Goal: Task Accomplishment & Management: Manage account settings

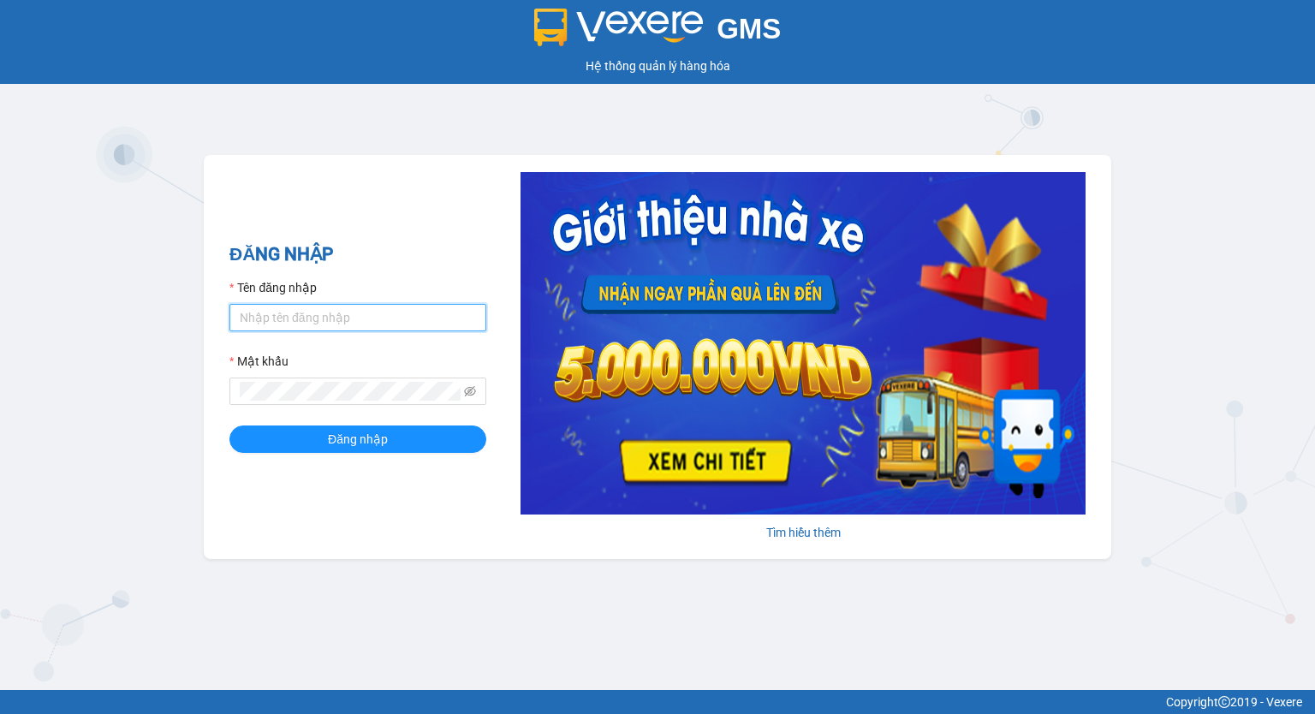
click at [373, 317] on input "Tên đăng nhập" at bounding box center [358, 317] width 257 height 27
type input "phuongchi.phucanex"
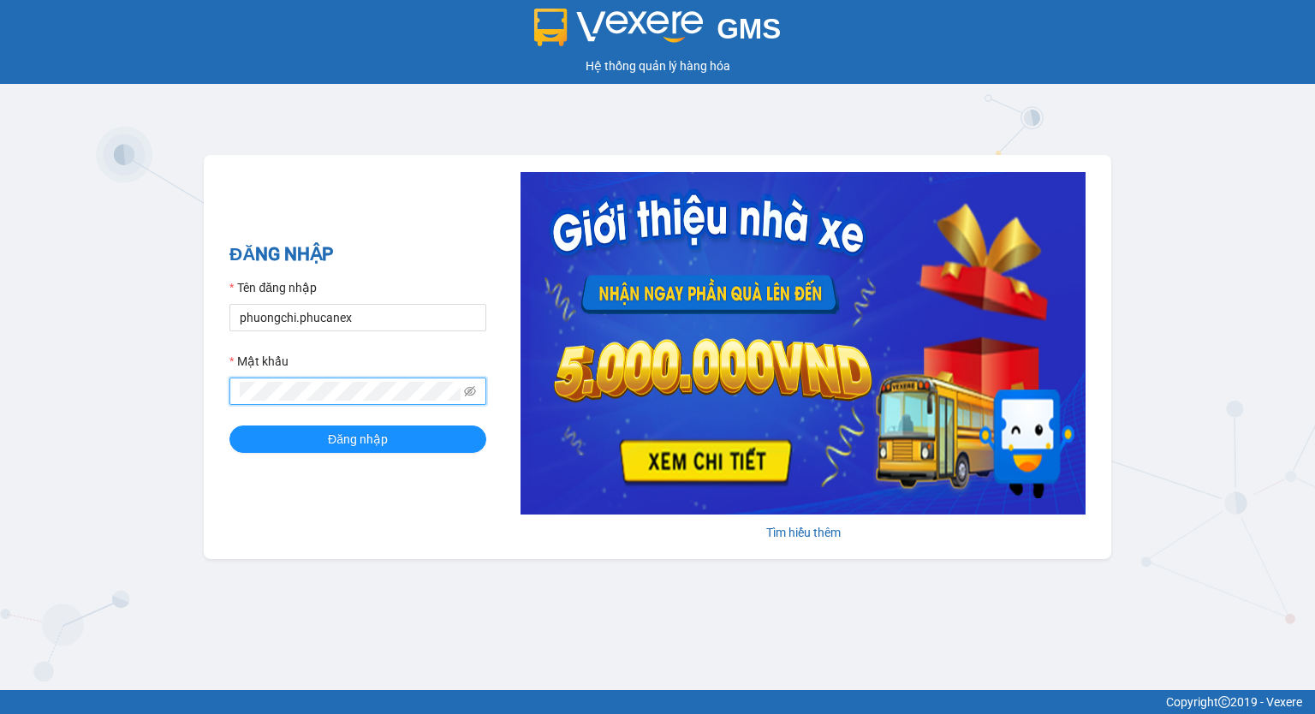
click at [230, 426] on button "Đăng nhập" at bounding box center [358, 439] width 257 height 27
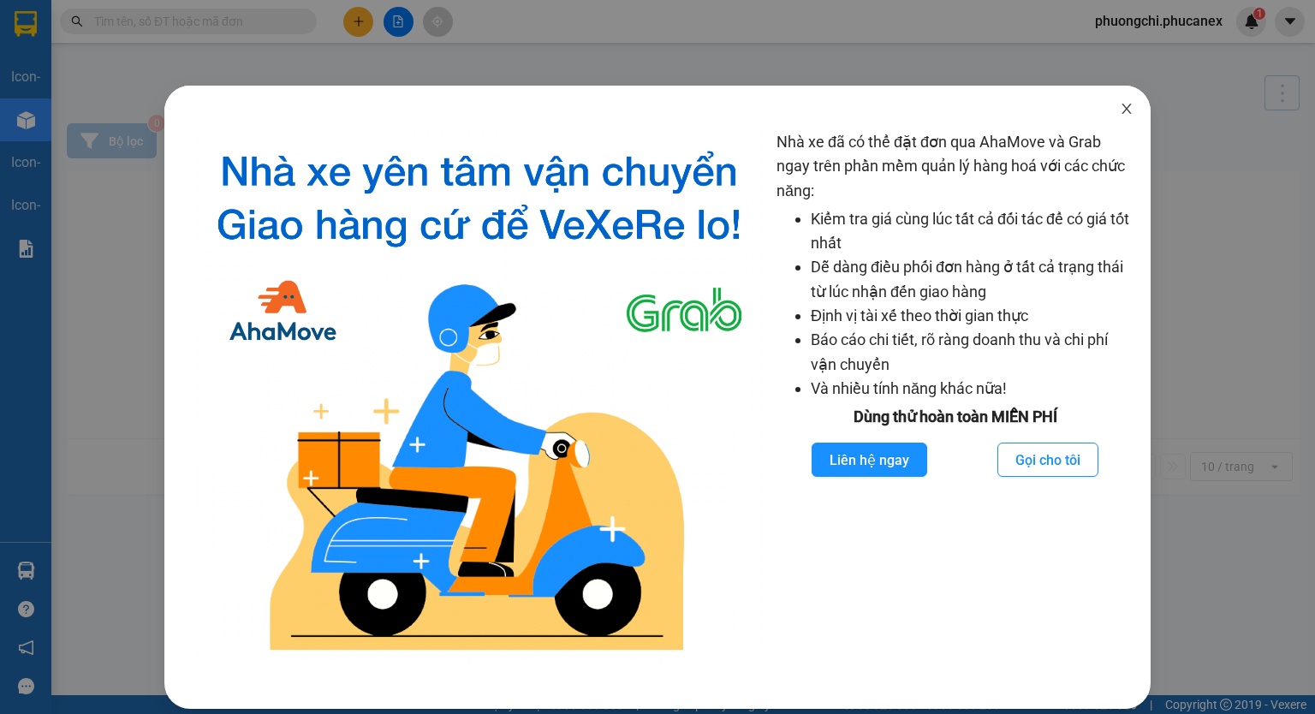
click at [1122, 105] on icon "close" at bounding box center [1126, 109] width 9 height 10
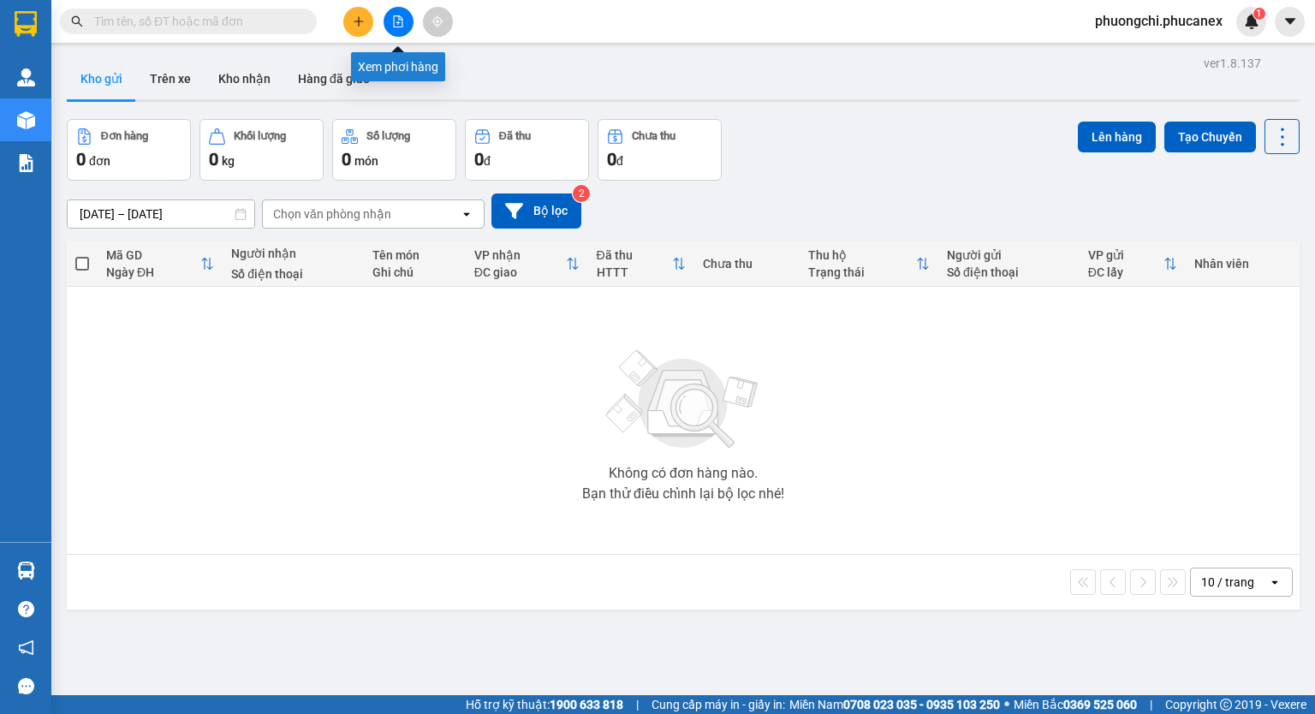
click at [402, 27] on icon "file-add" at bounding box center [398, 21] width 9 height 12
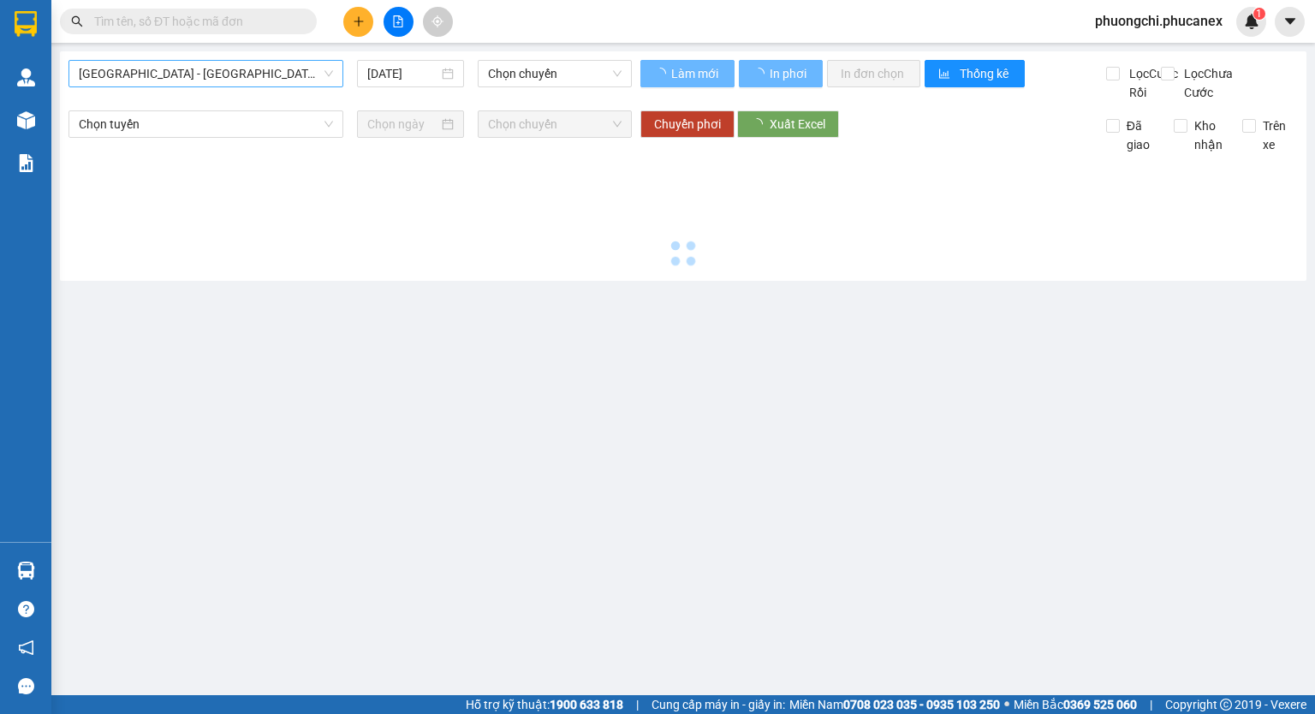
click at [208, 78] on span "[GEOGRAPHIC_DATA] - [GEOGRAPHIC_DATA]" at bounding box center [206, 74] width 254 height 26
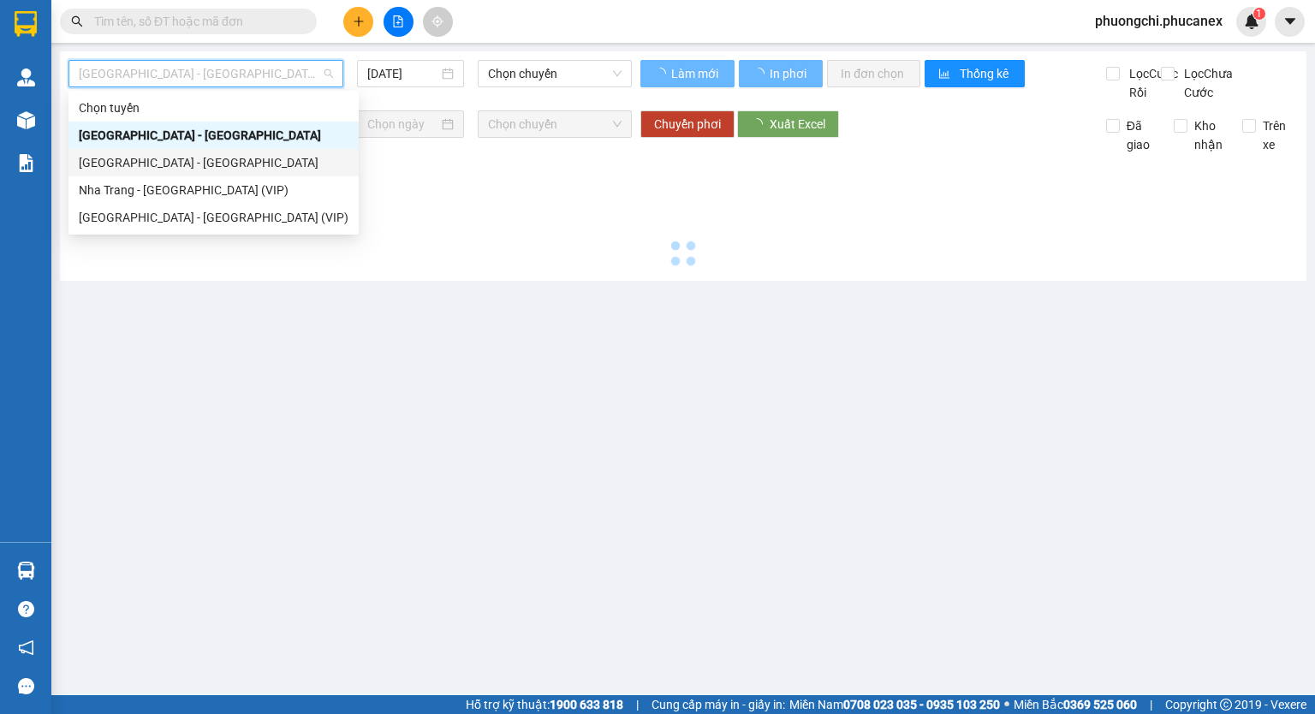
type input "[DATE]"
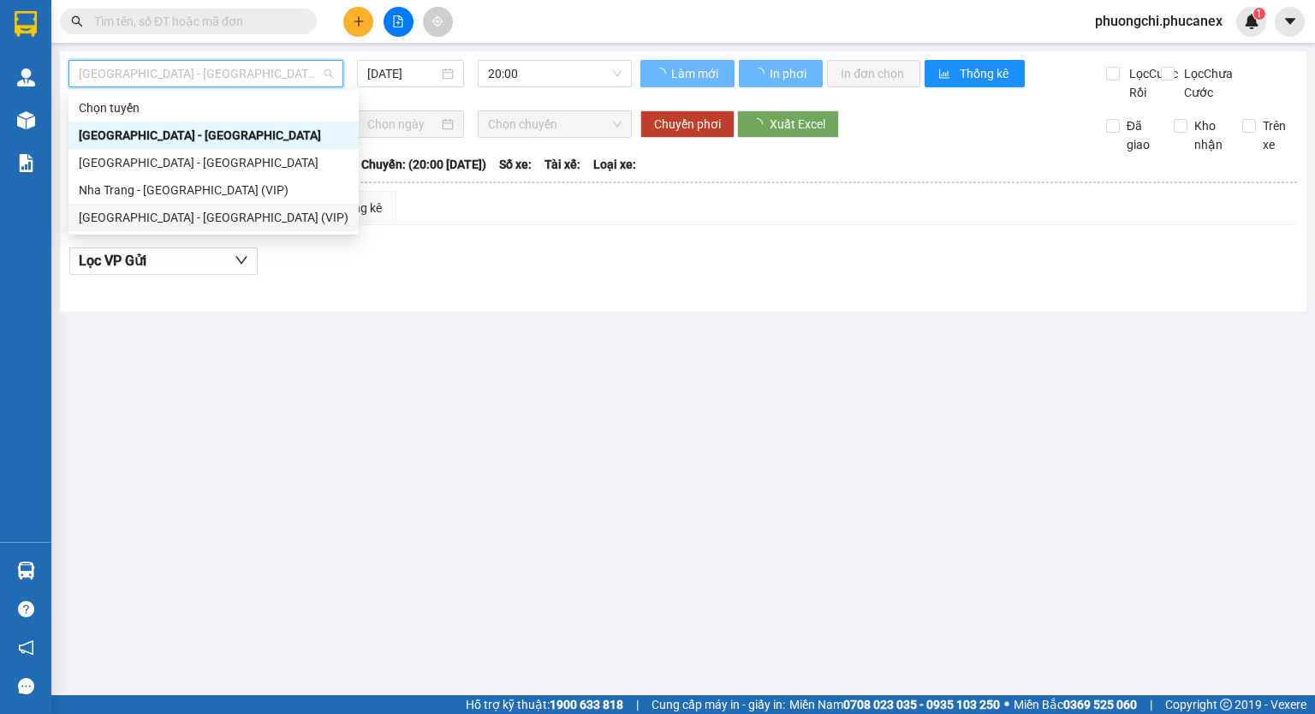
click at [188, 226] on div "[GEOGRAPHIC_DATA] - [GEOGRAPHIC_DATA] (VIP)" at bounding box center [214, 217] width 270 height 19
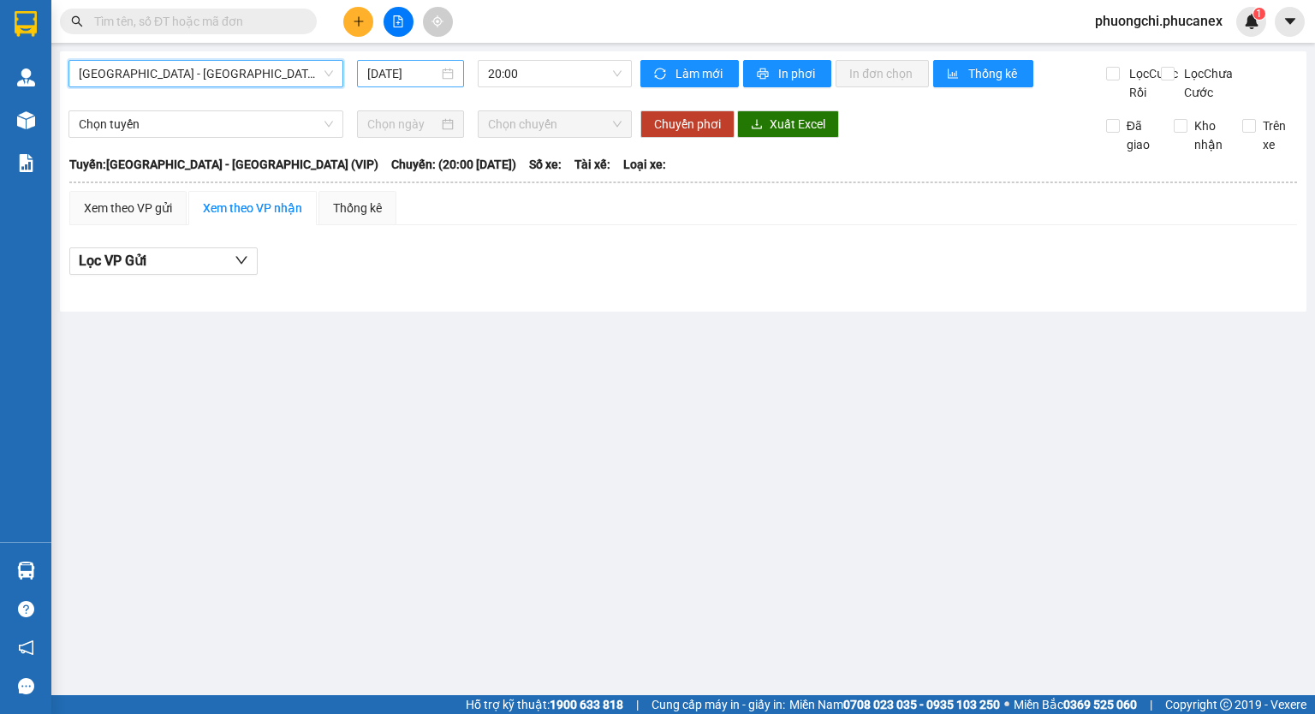
click at [391, 71] on input "[DATE]" at bounding box center [402, 73] width 70 height 19
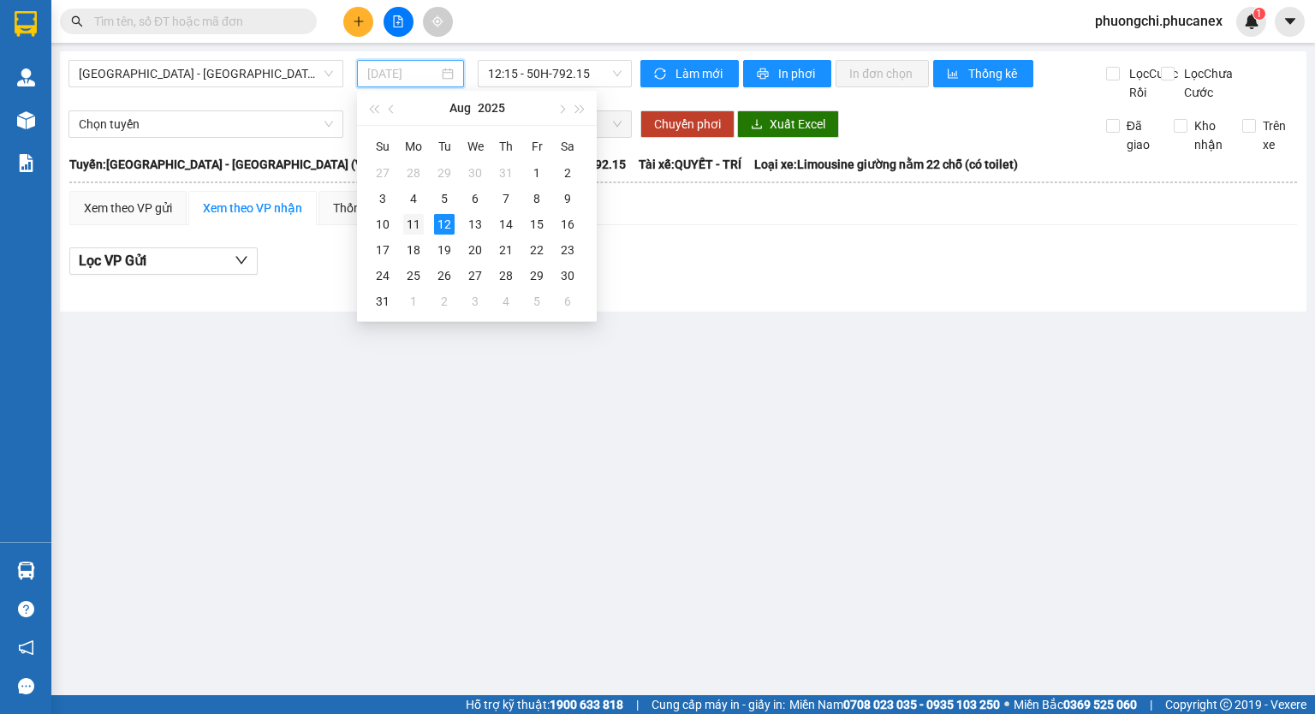
click at [419, 222] on div "11" at bounding box center [413, 224] width 21 height 21
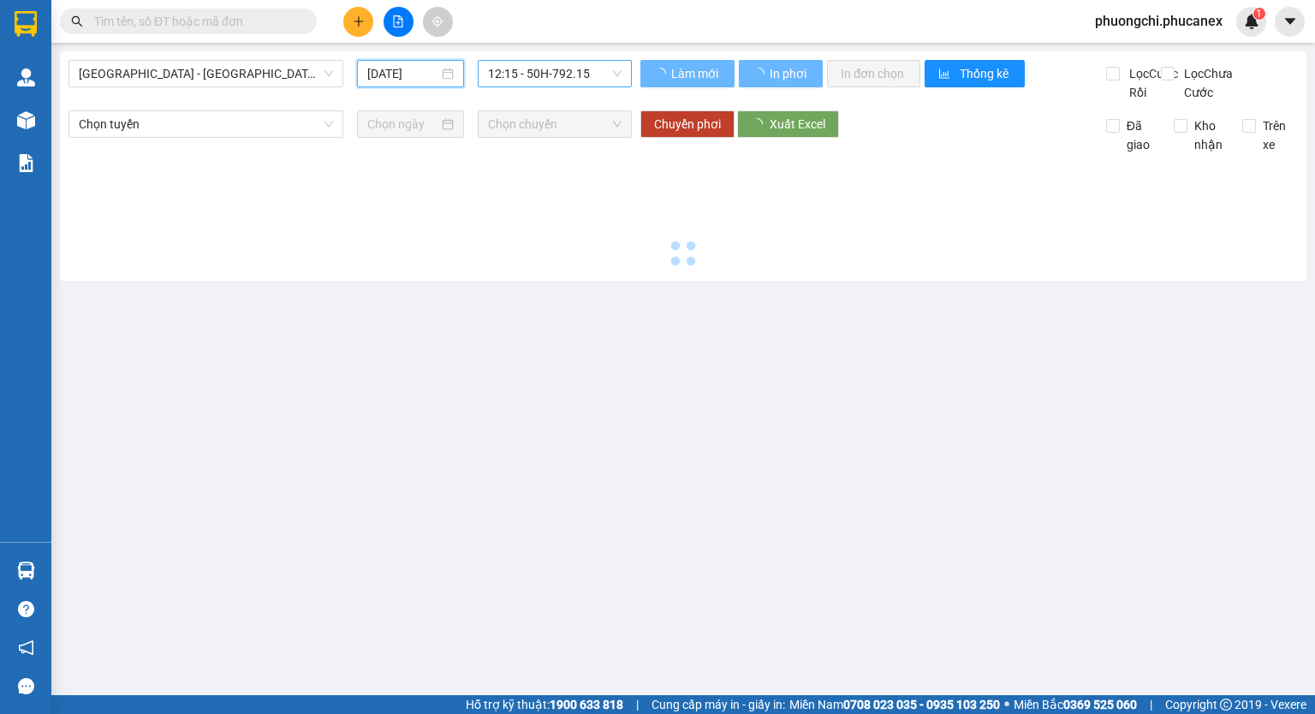
type input "[DATE]"
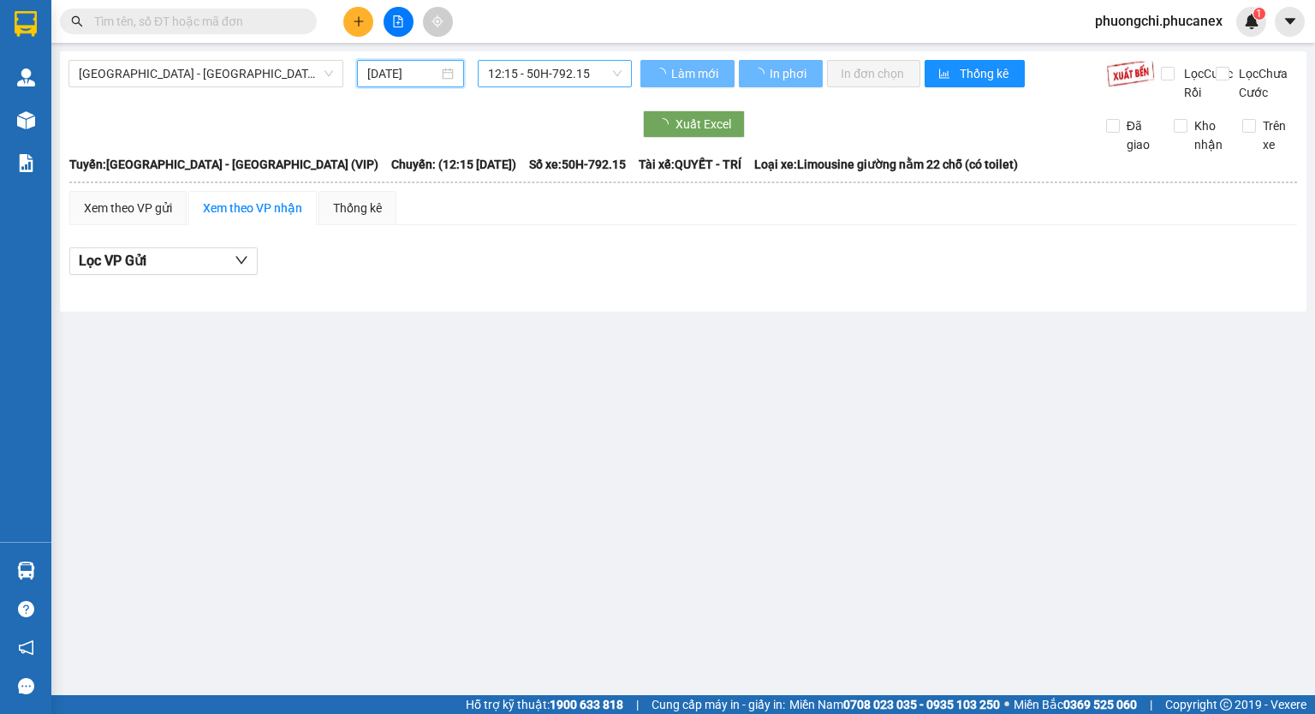
click at [550, 69] on span "12:15 - 50H-792.15" at bounding box center [555, 74] width 134 height 26
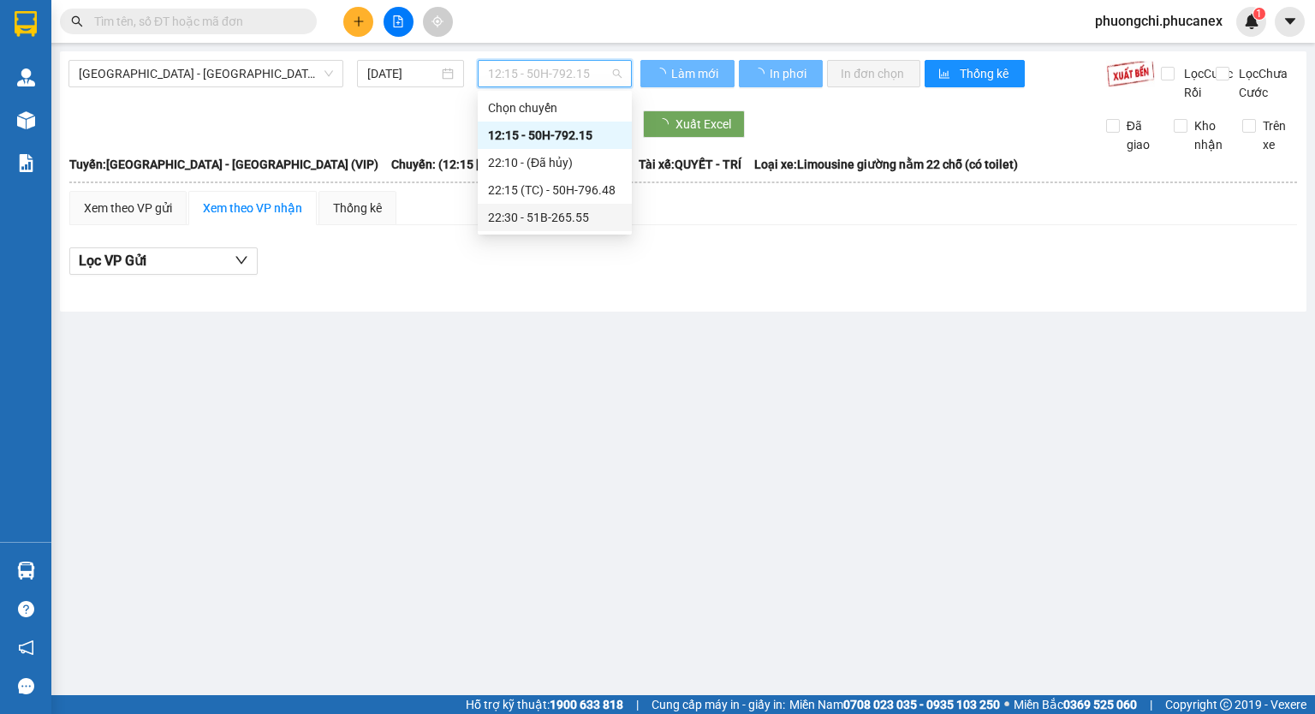
click at [516, 210] on div "22:30 - 51B-265.55" at bounding box center [555, 217] width 134 height 19
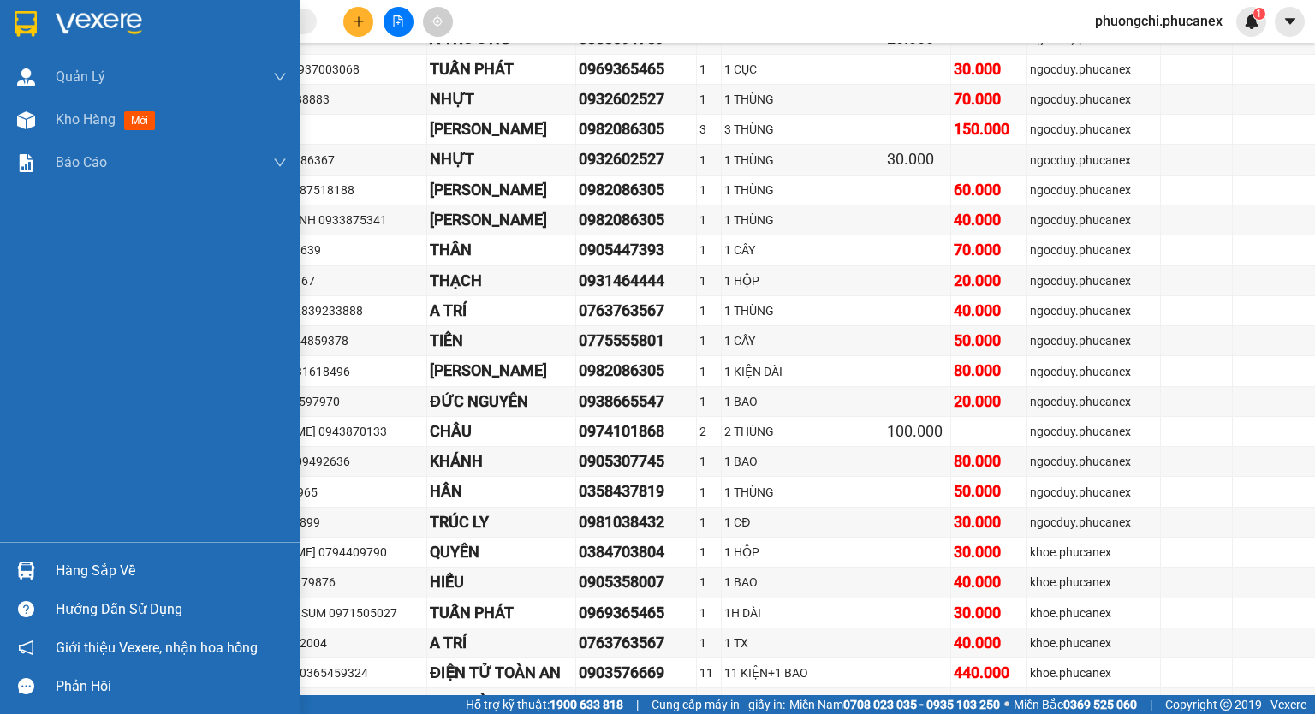
scroll to position [4197, 0]
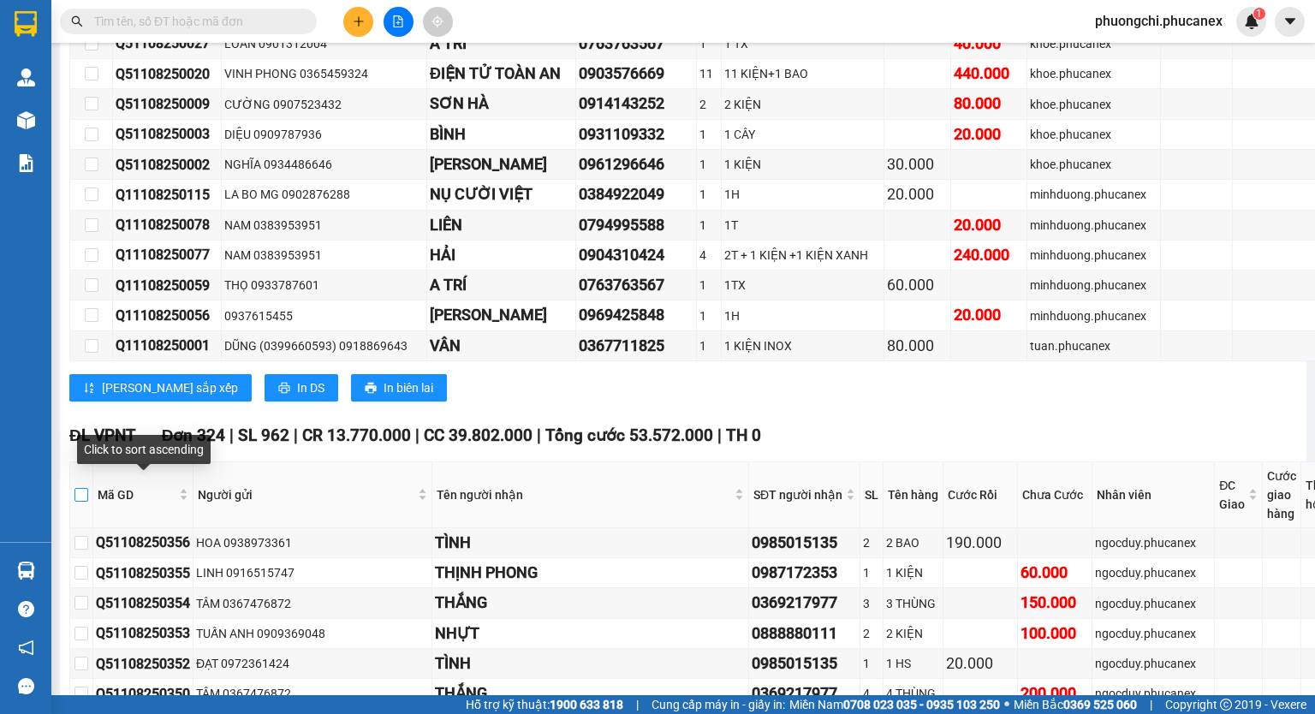
click at [87, 486] on label at bounding box center [82, 495] width 14 height 19
click at [87, 488] on input "checkbox" at bounding box center [82, 495] width 14 height 14
checkbox input "true"
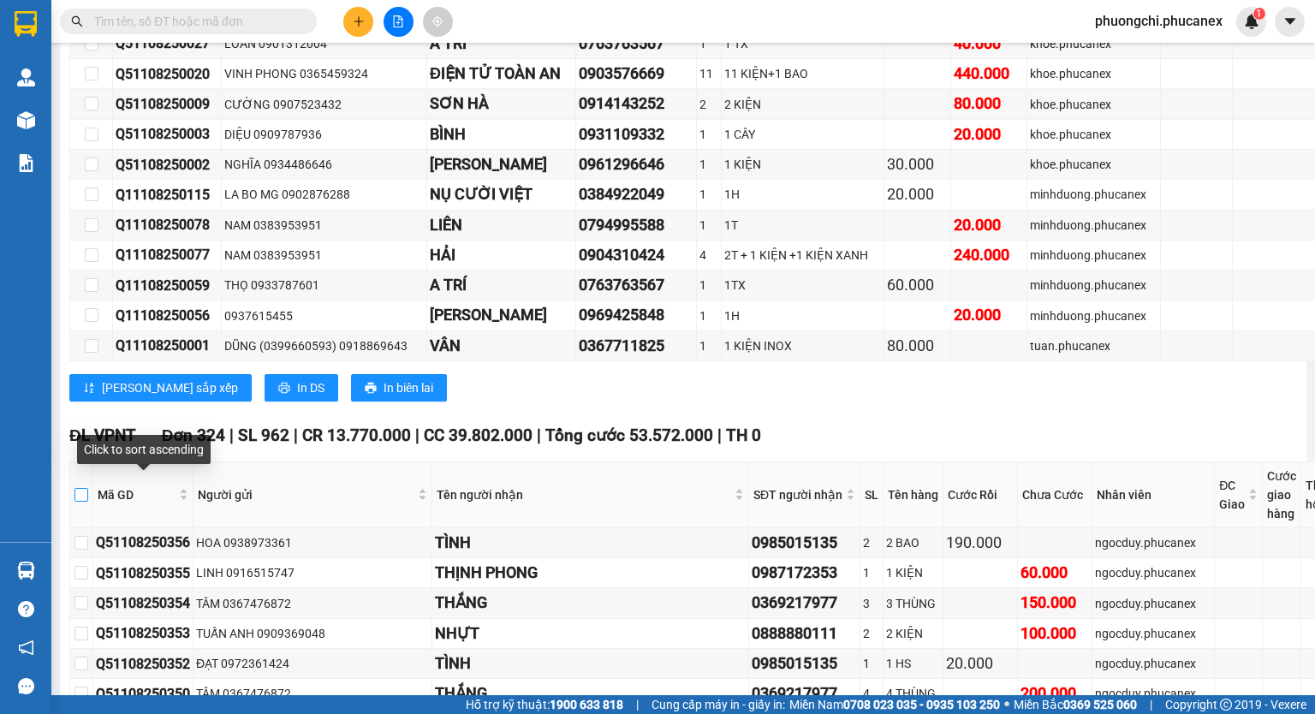
checkbox input "true"
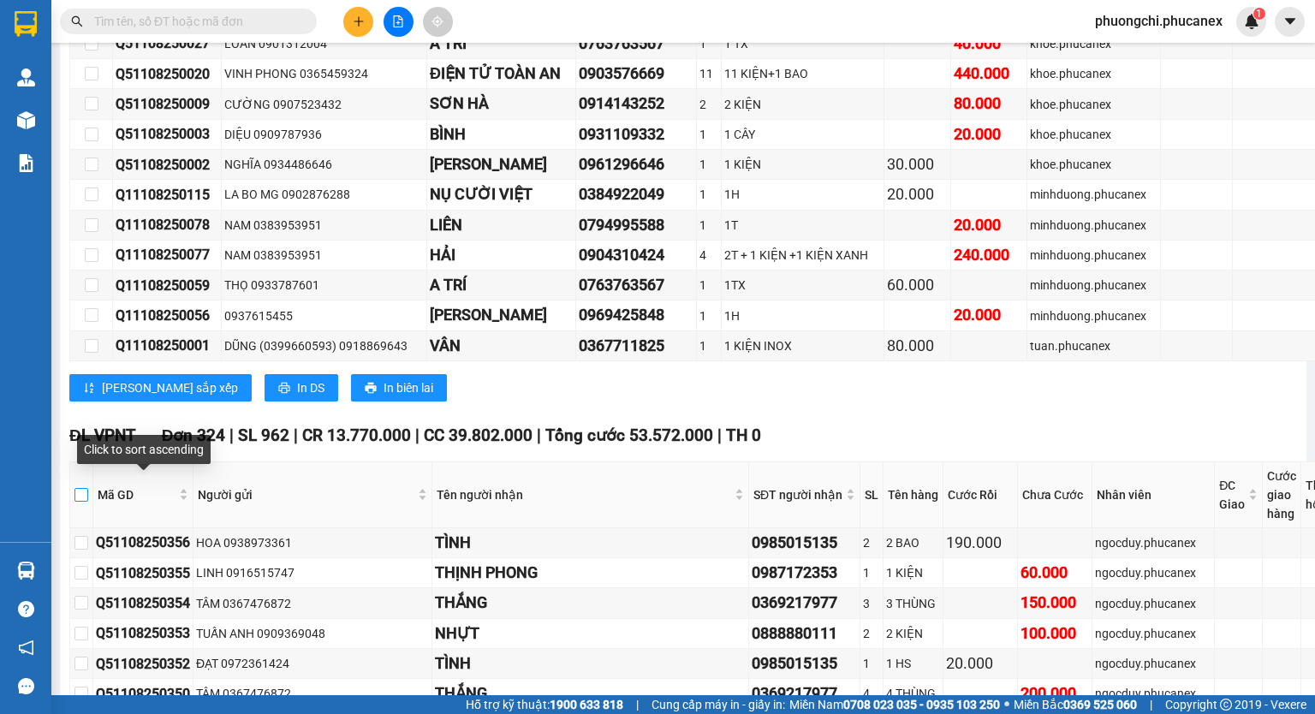
checkbox input "true"
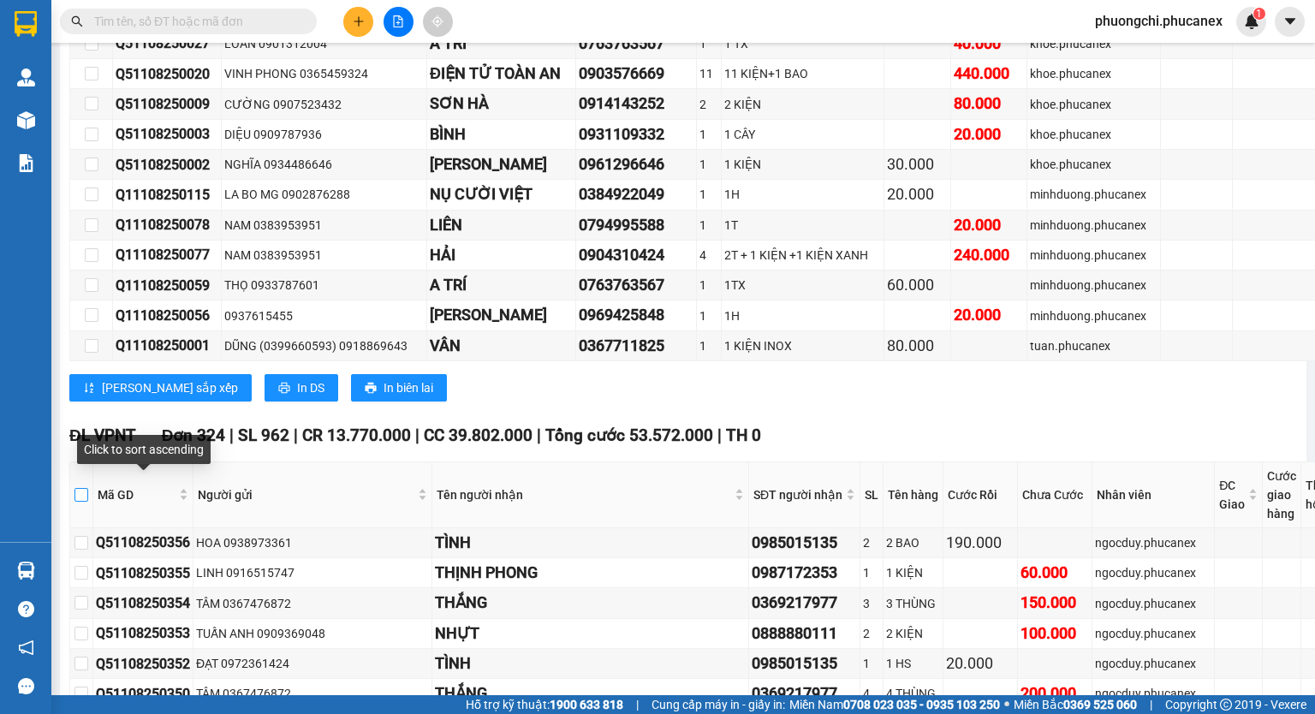
checkbox input "true"
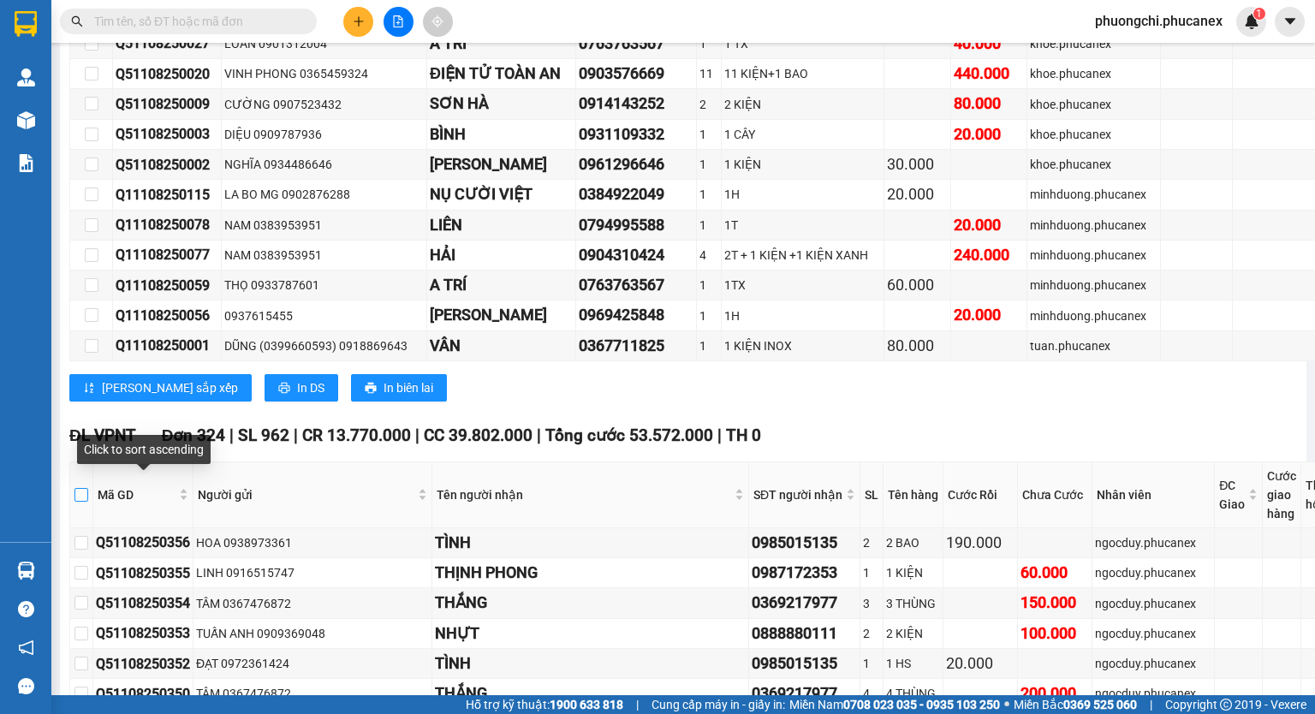
checkbox input "true"
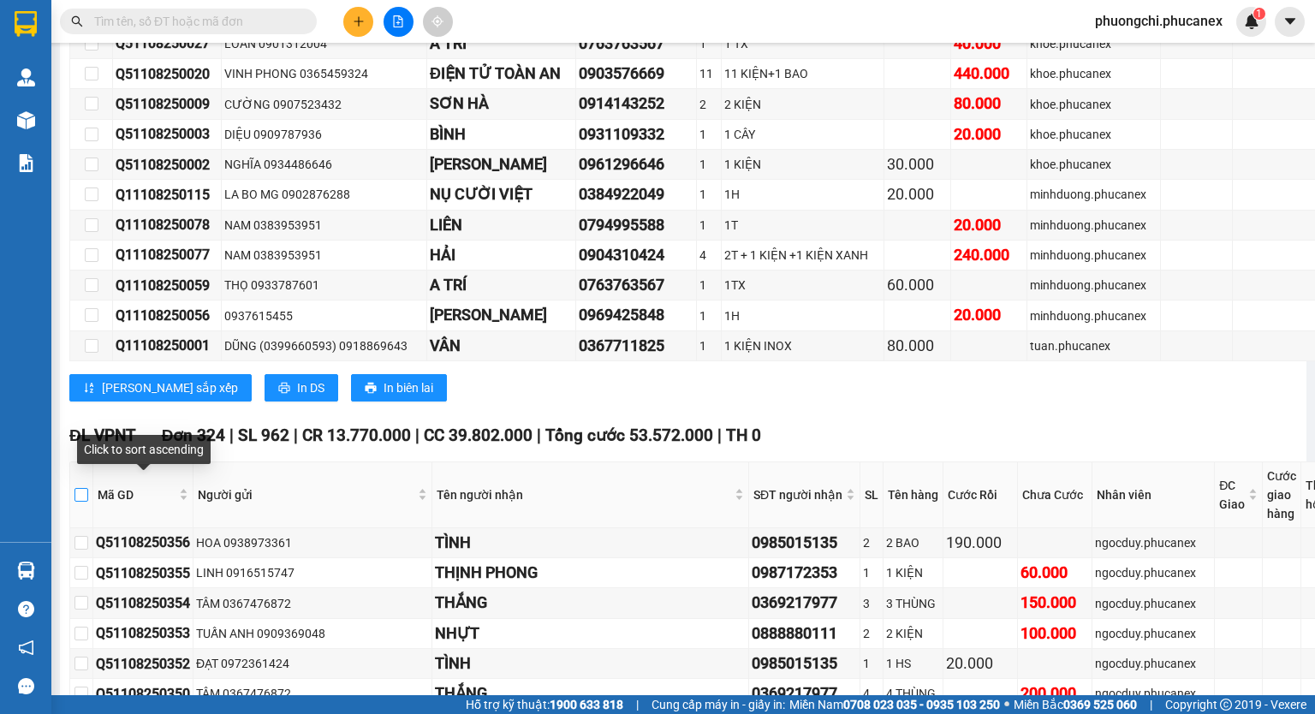
checkbox input "true"
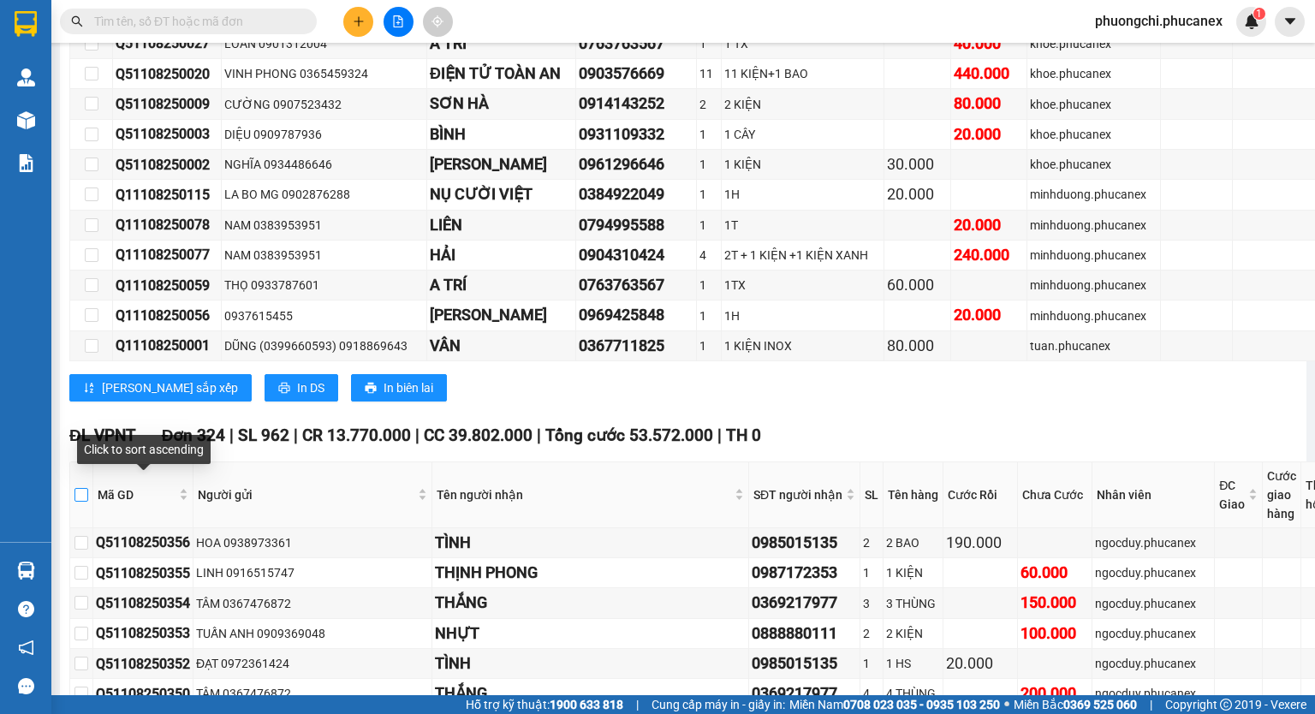
checkbox input "true"
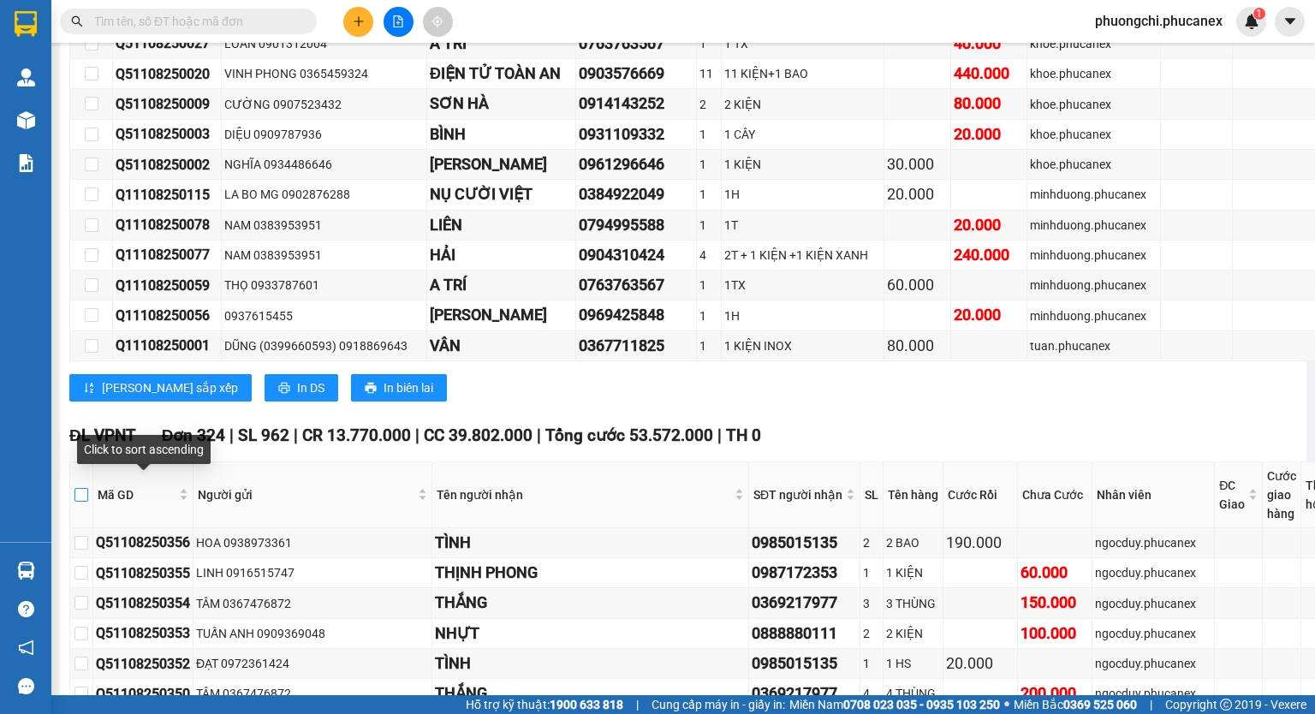
checkbox input "true"
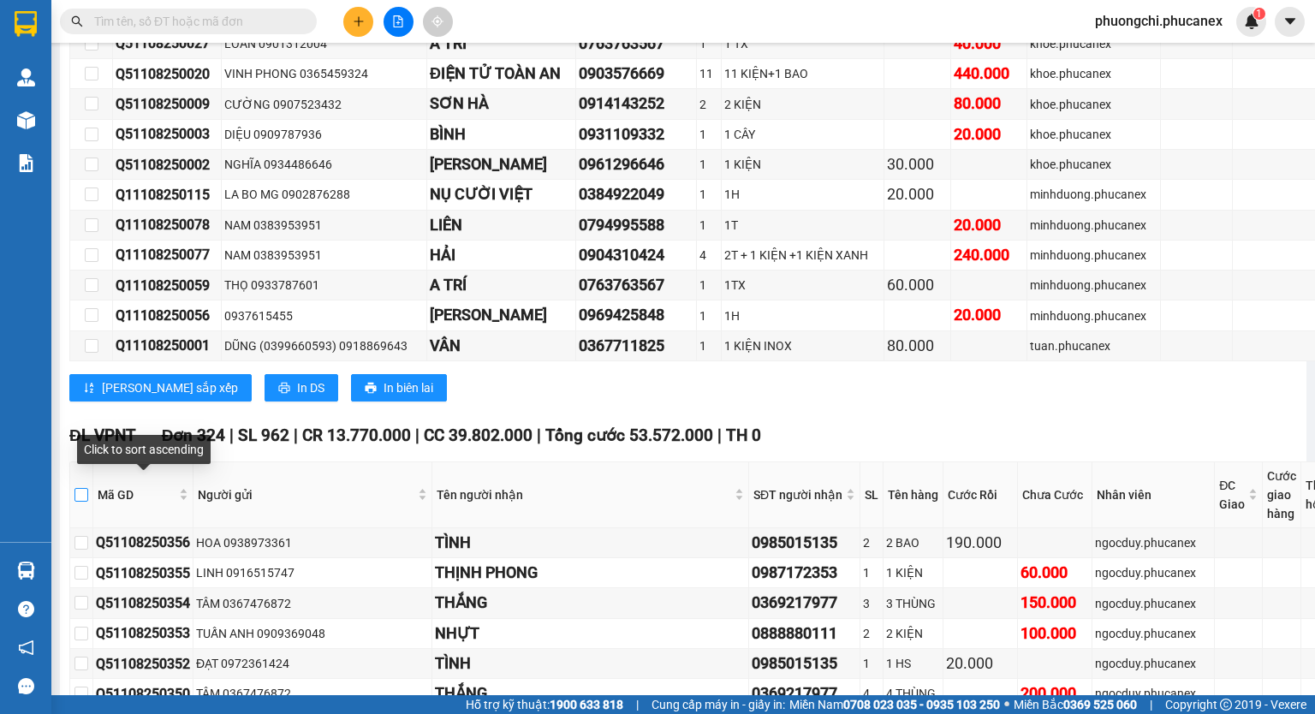
checkbox input "true"
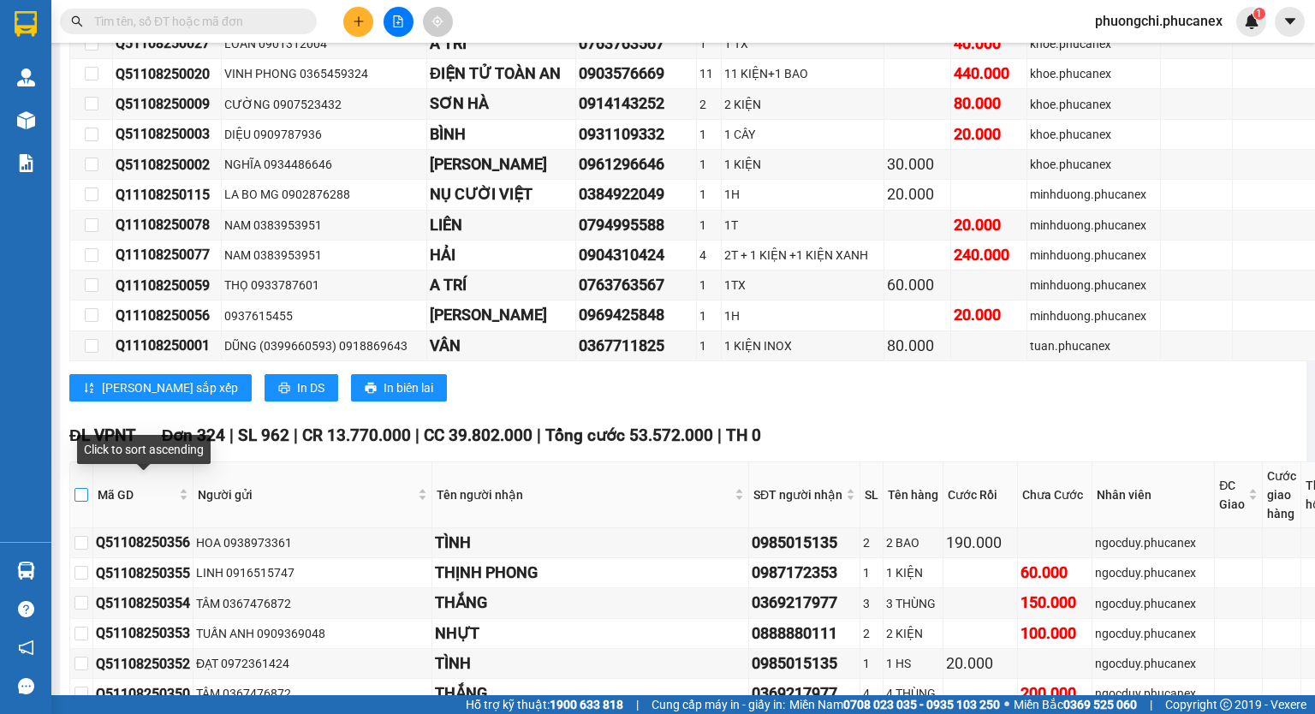
checkbox input "true"
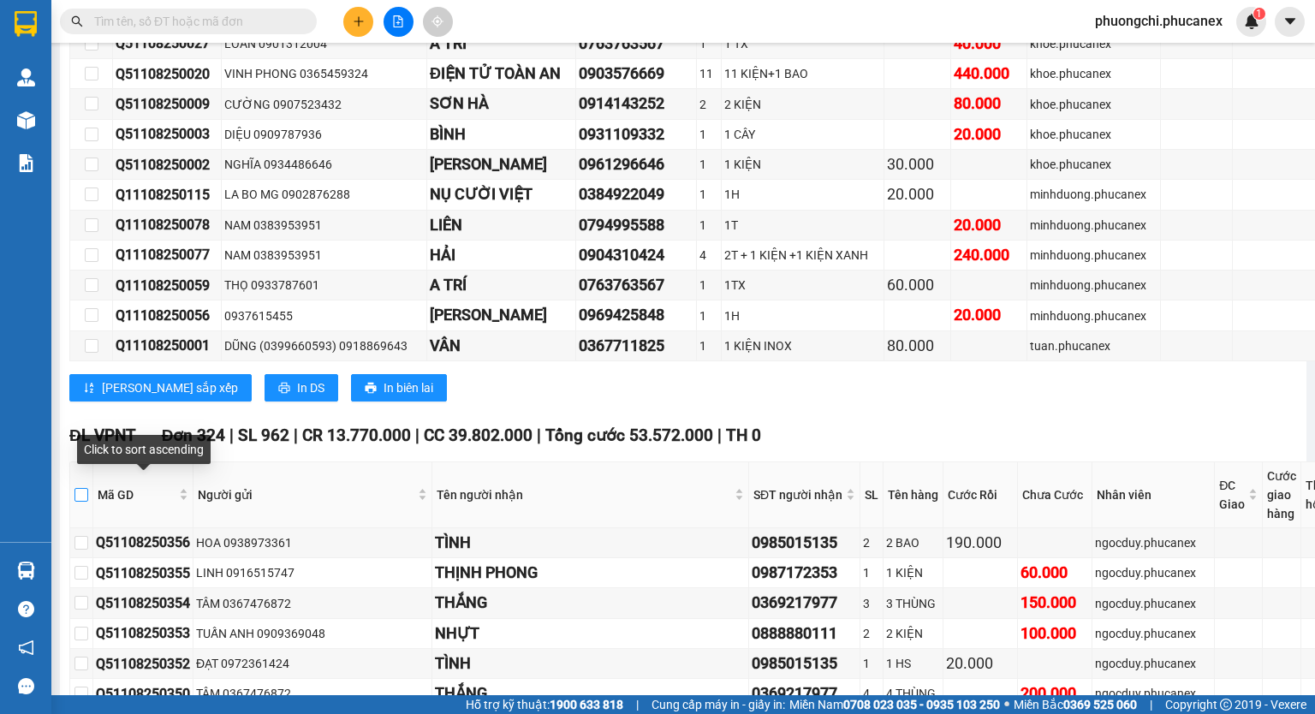
checkbox input "true"
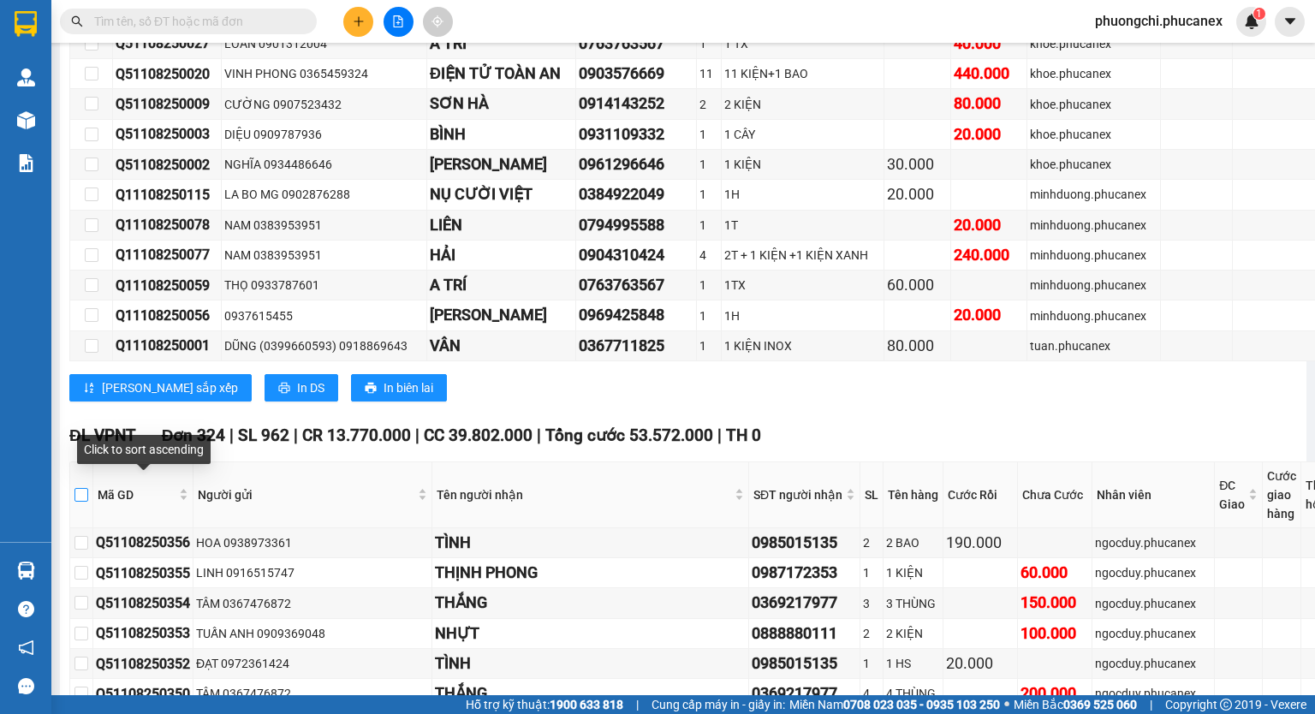
checkbox input "true"
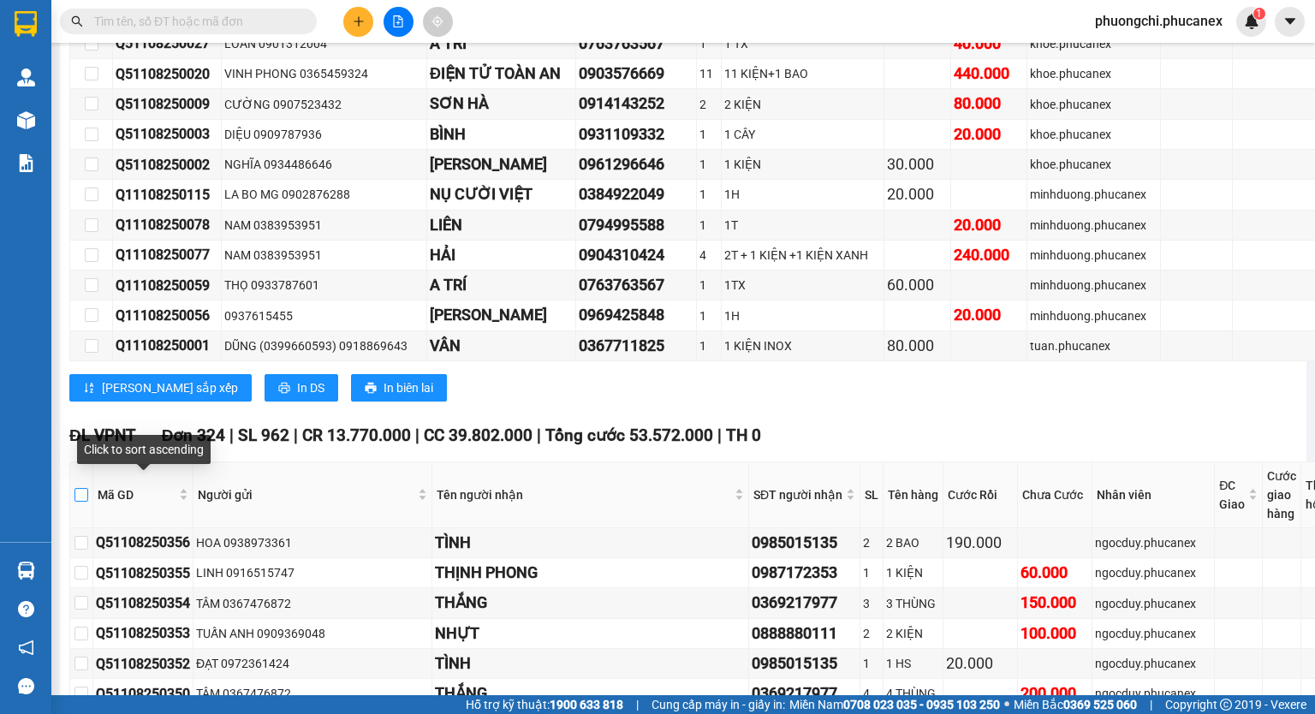
checkbox input "true"
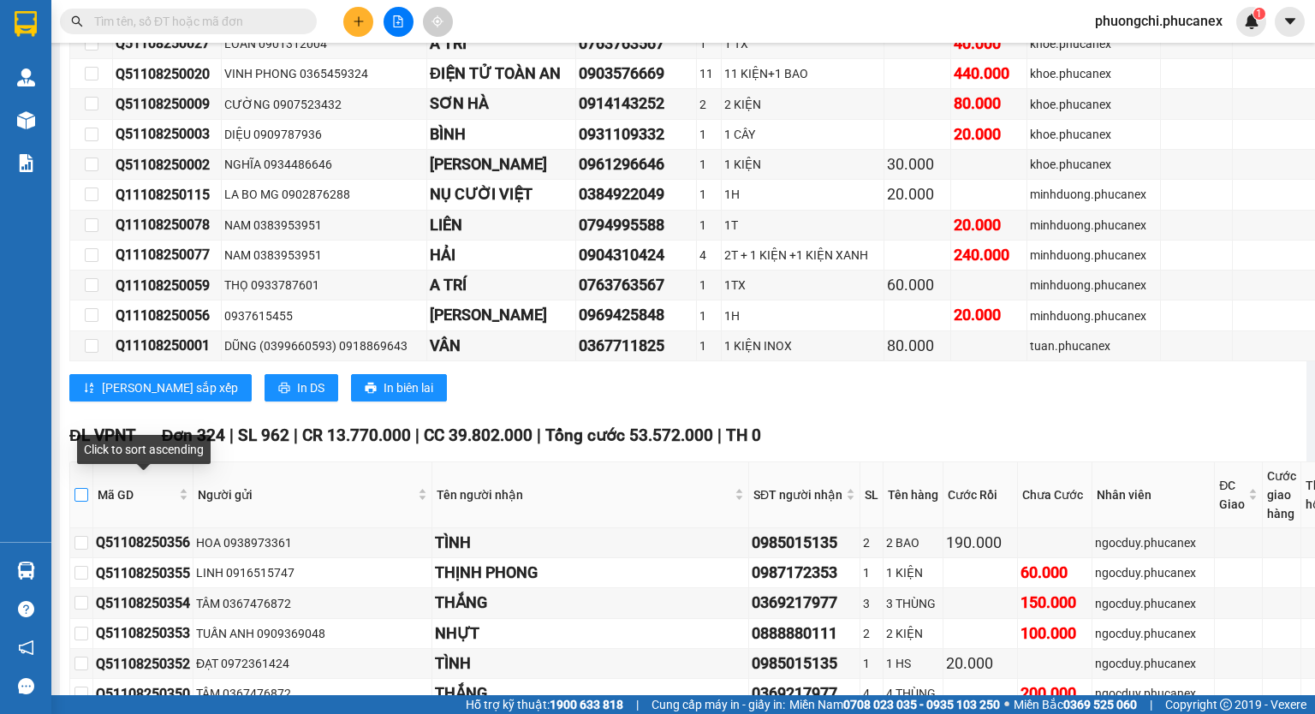
checkbox input "true"
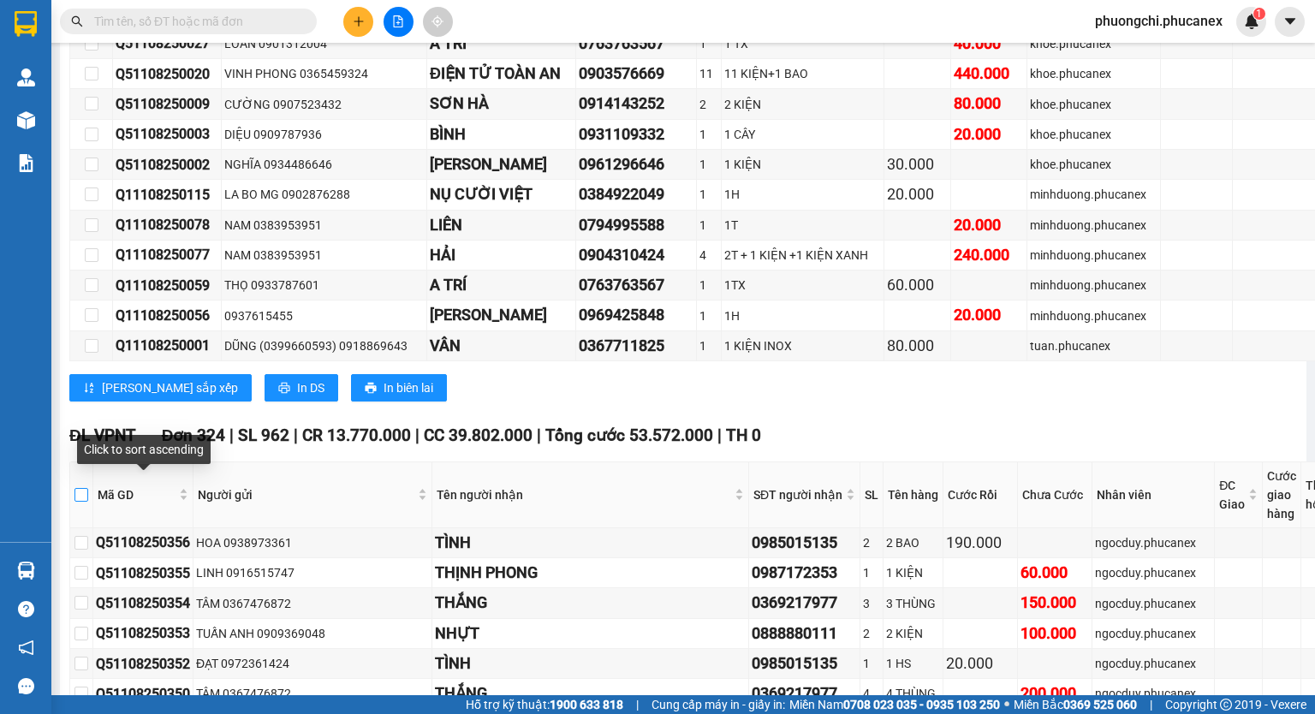
checkbox input "true"
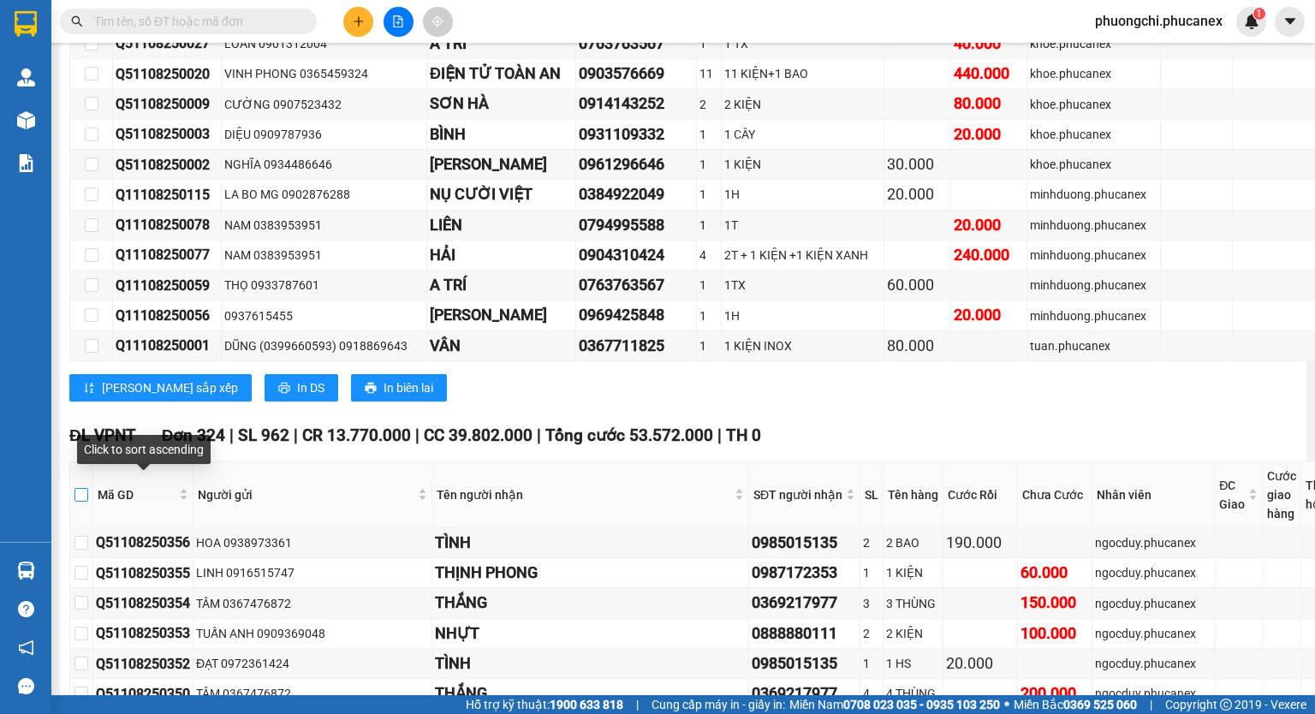
checkbox input "true"
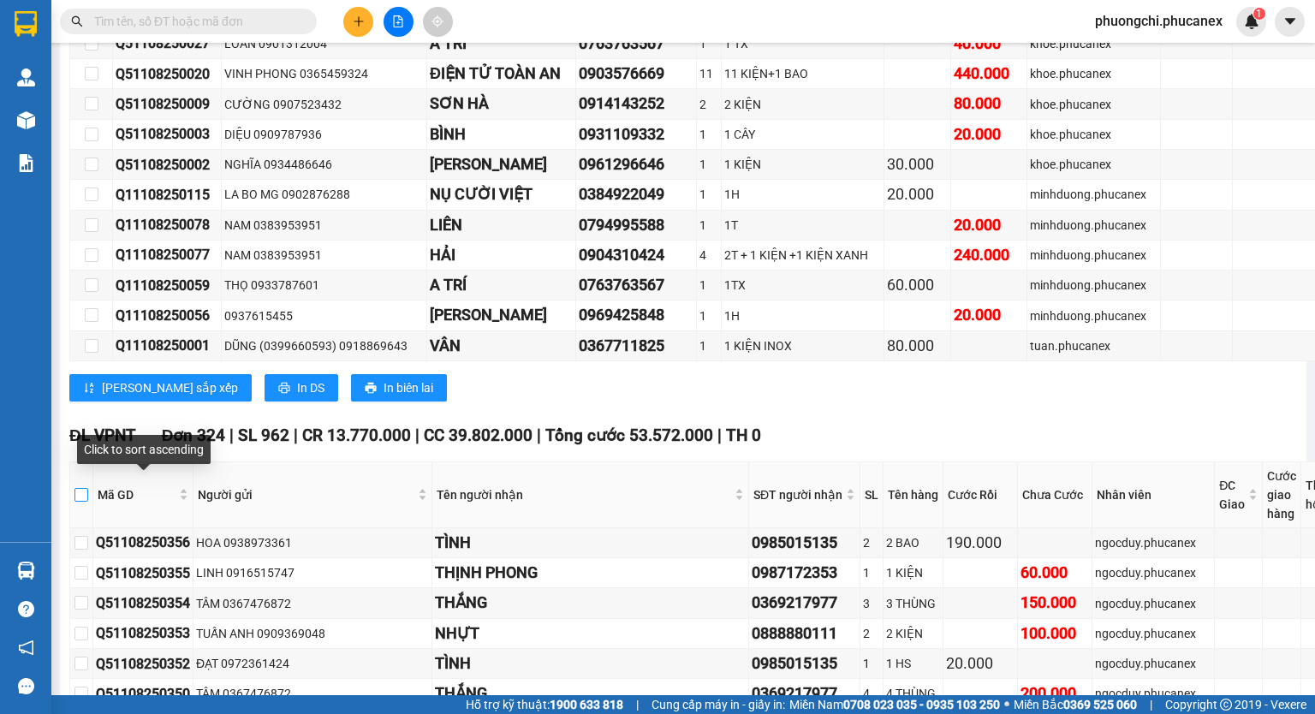
checkbox input "true"
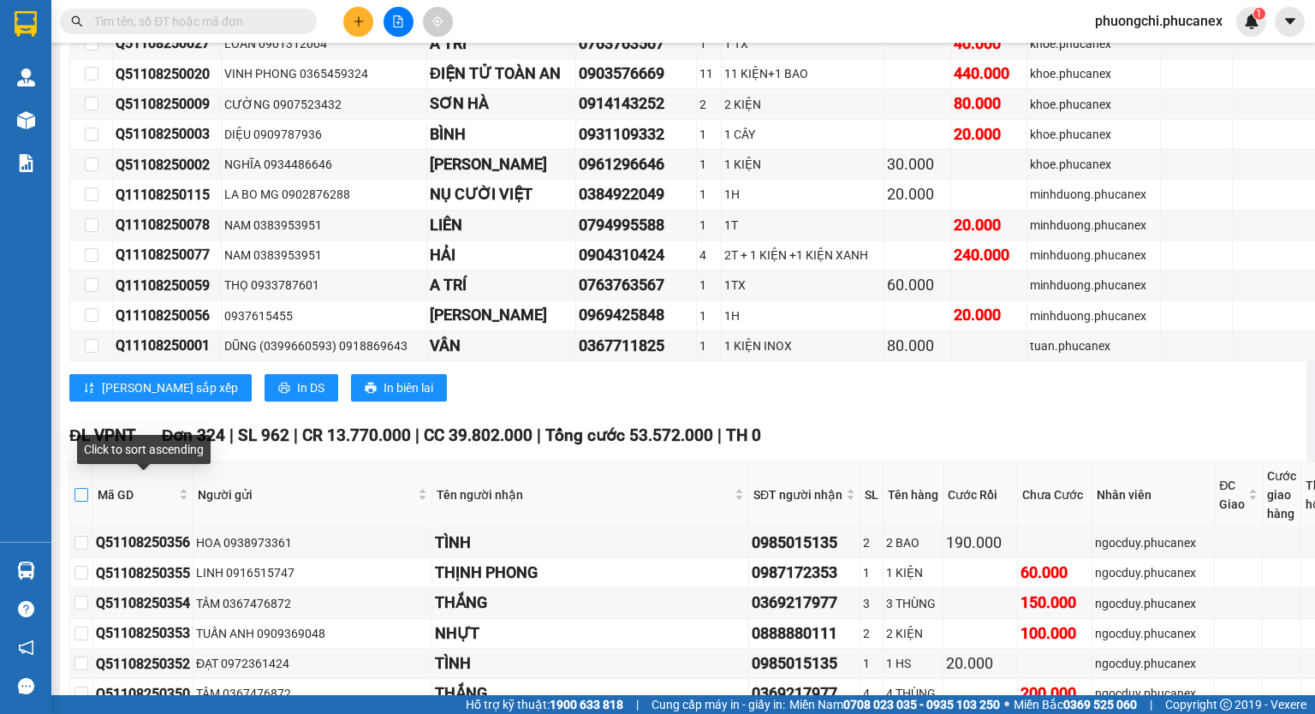
checkbox input "true"
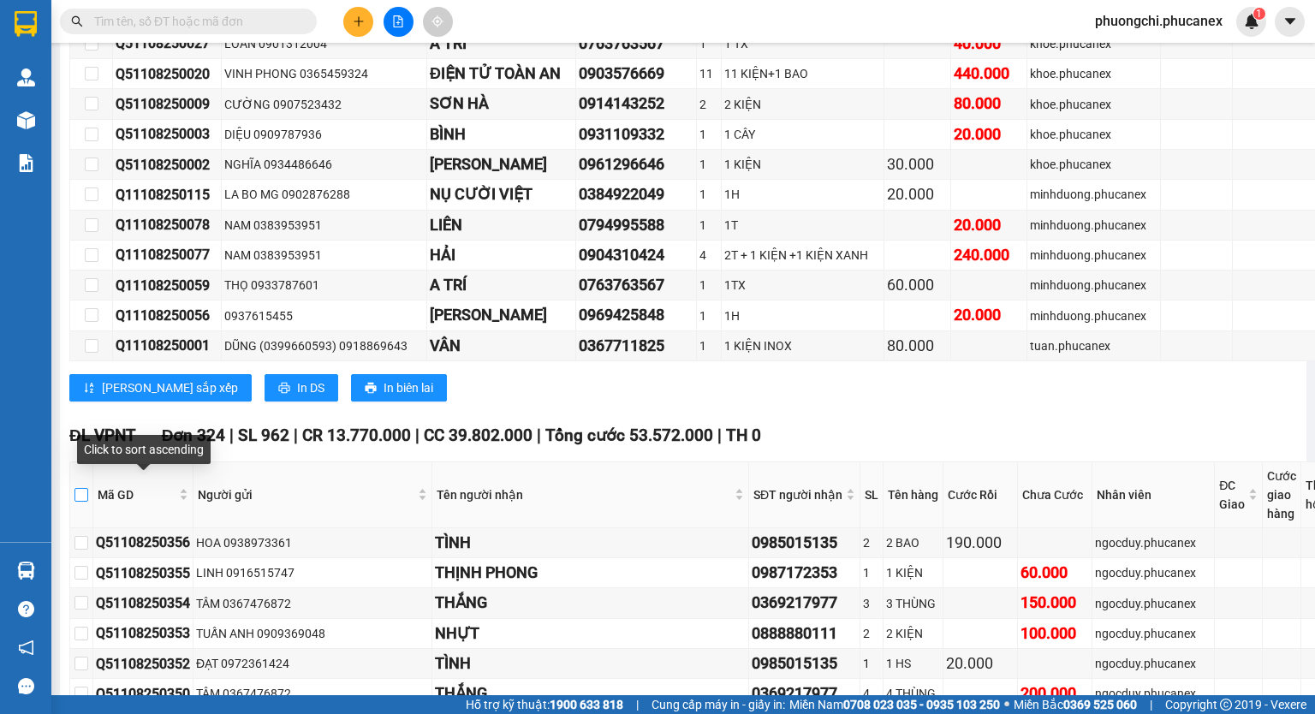
checkbox input "true"
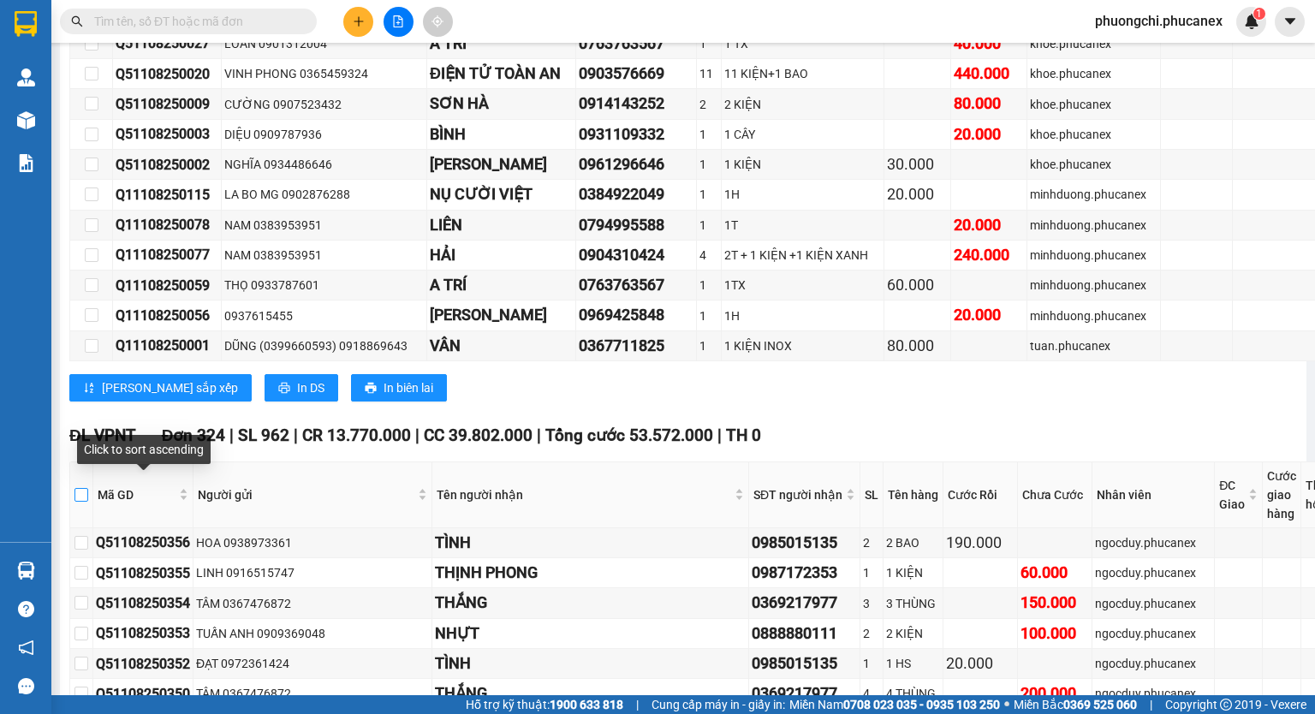
checkbox input "true"
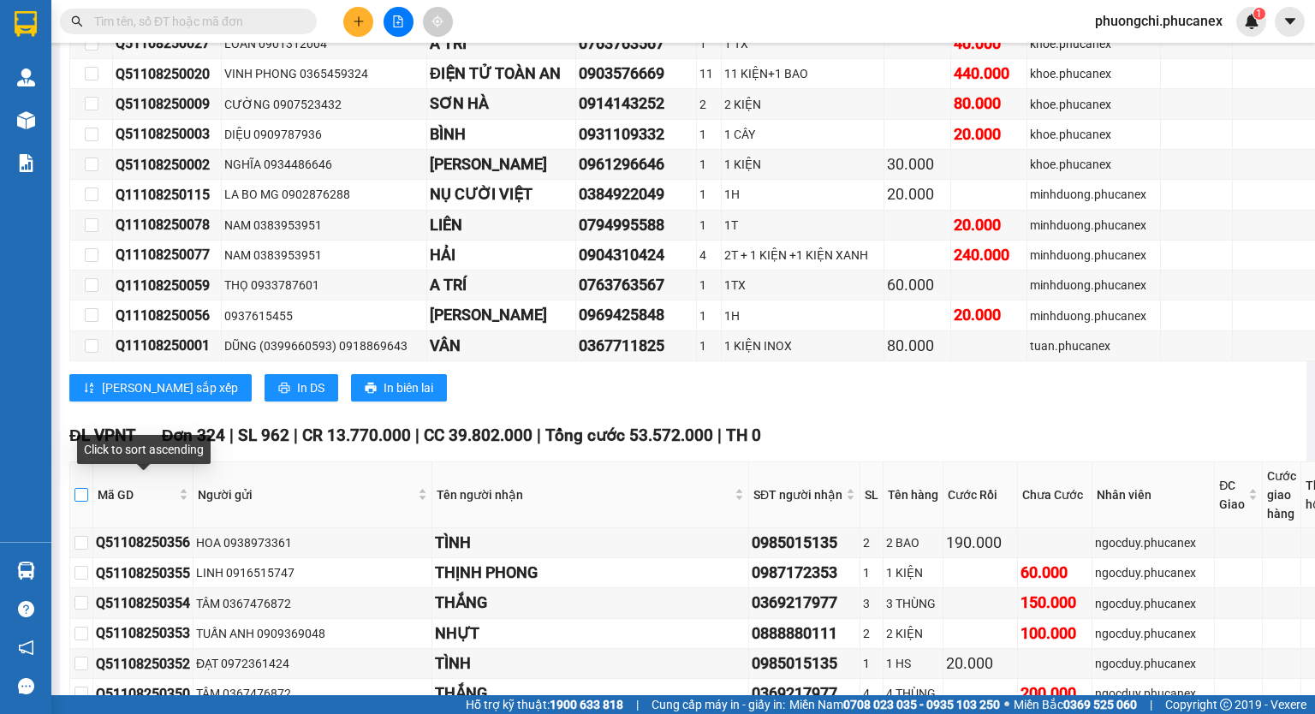
checkbox input "true"
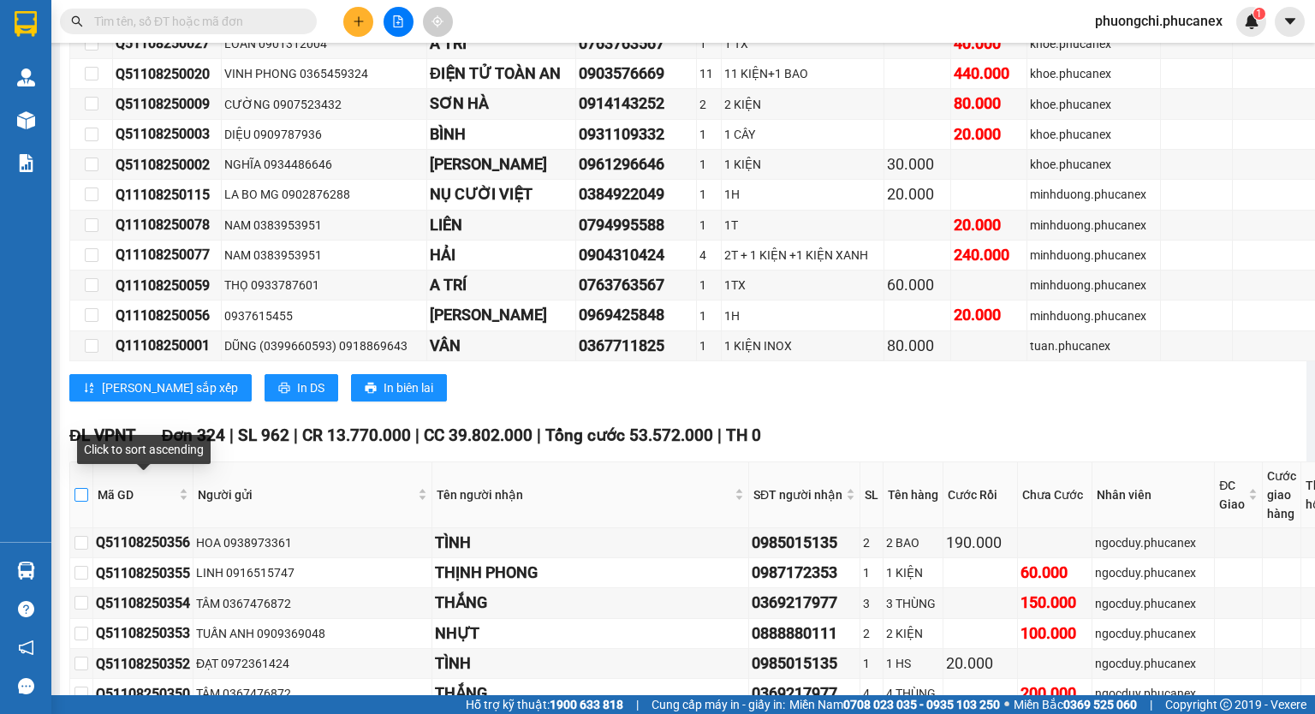
checkbox input "true"
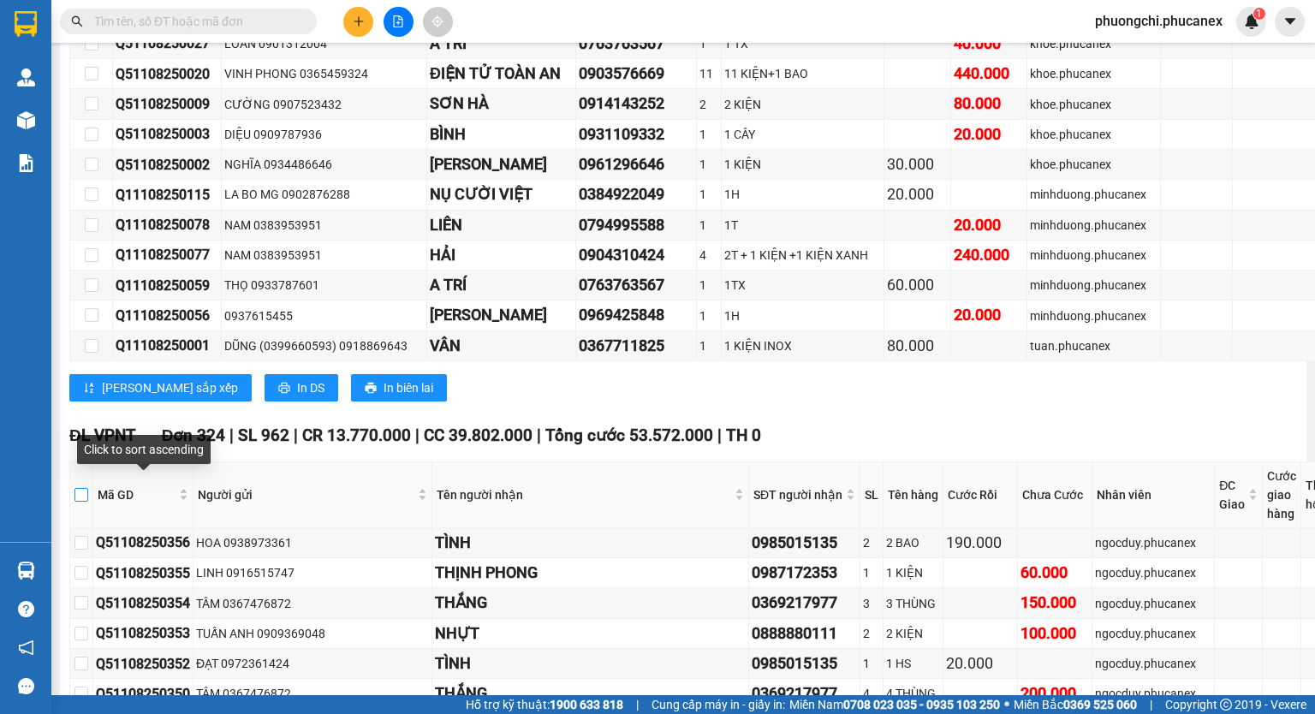
checkbox input "true"
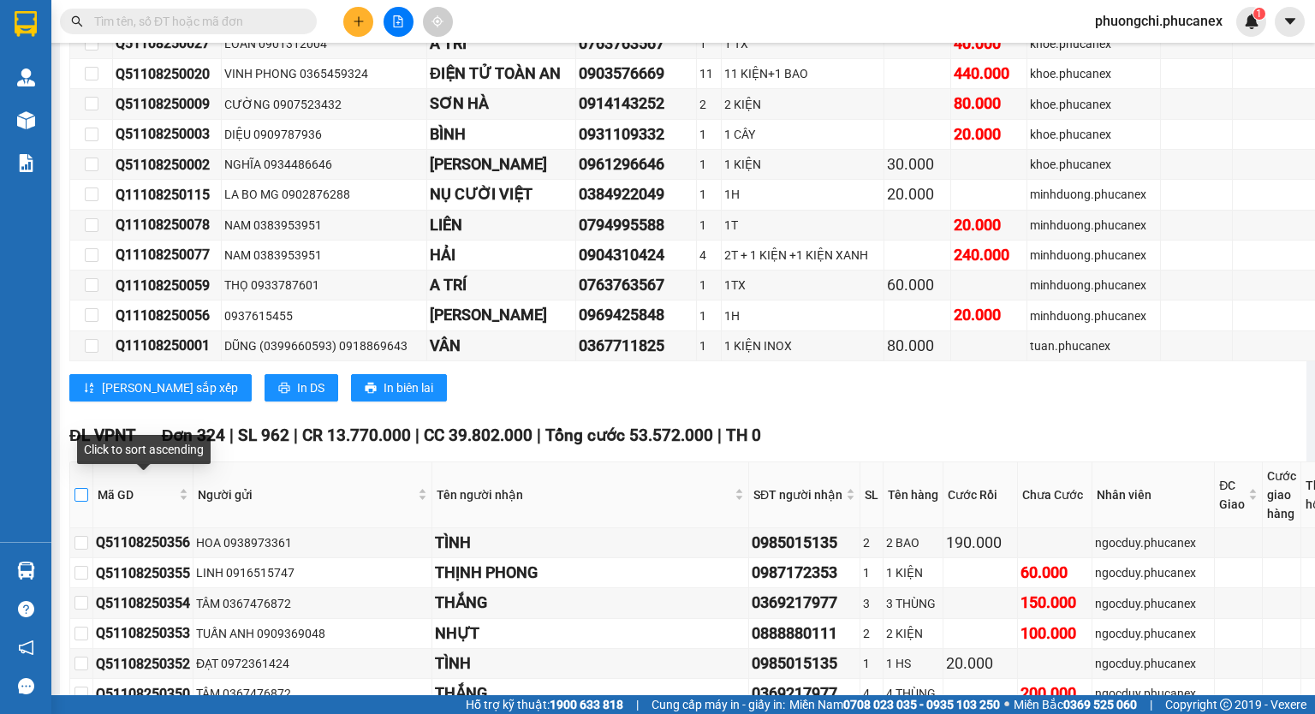
checkbox input "true"
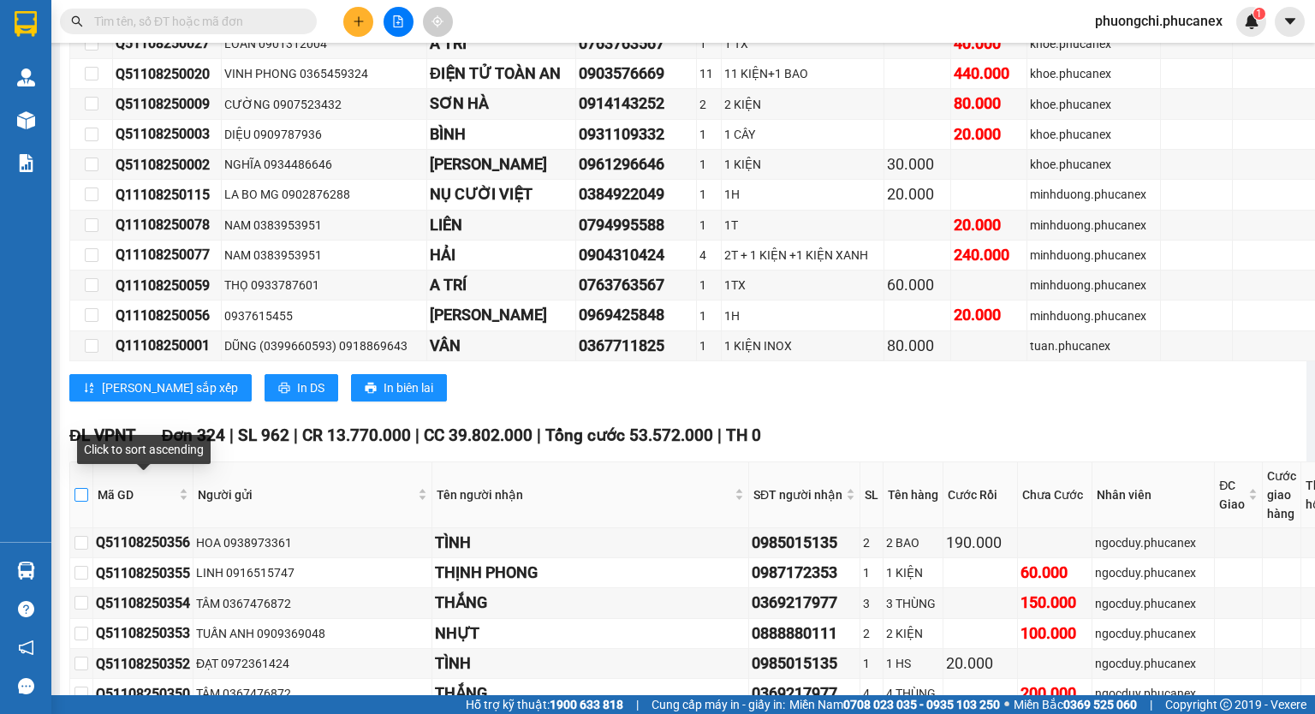
checkbox input "true"
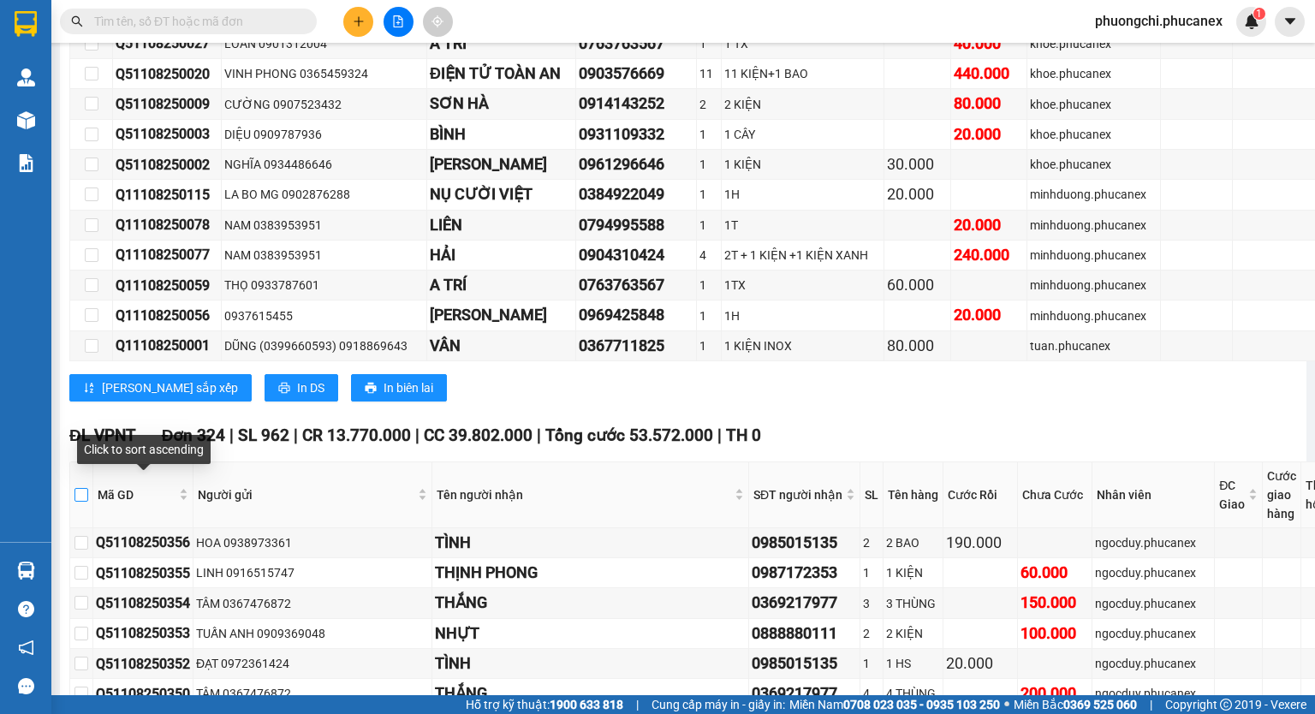
checkbox input "true"
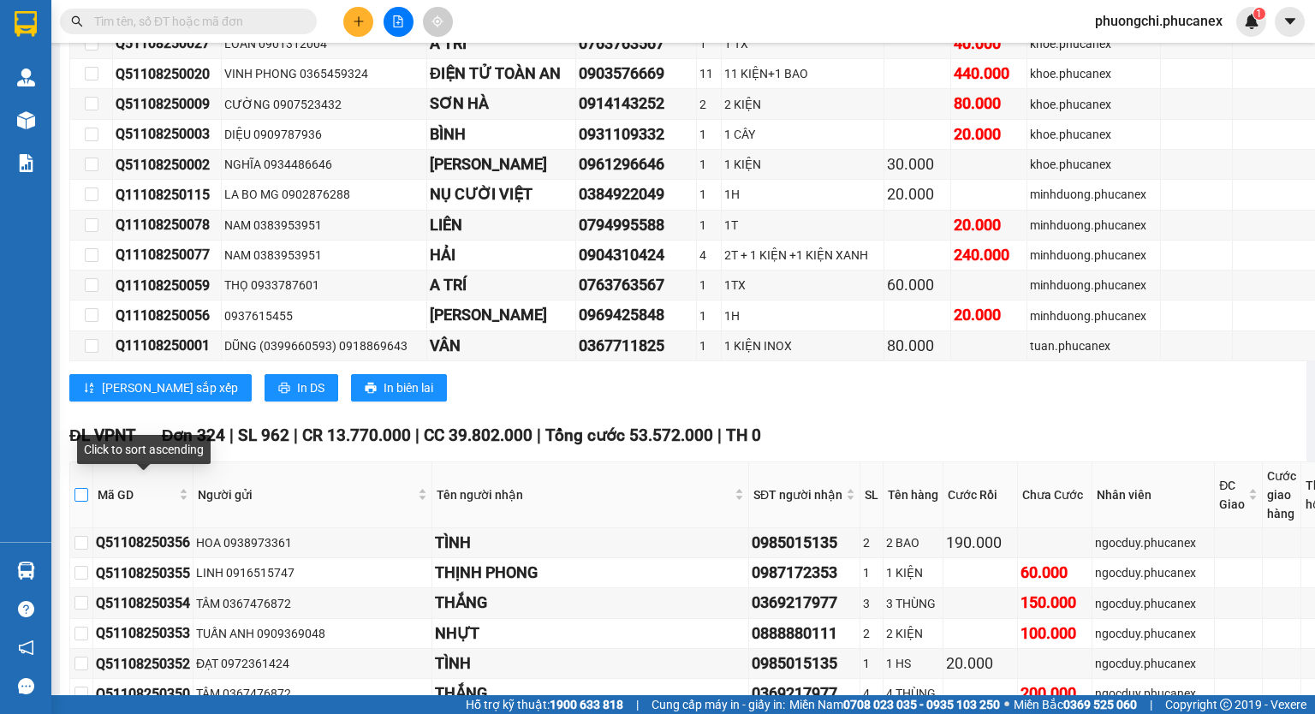
checkbox input "true"
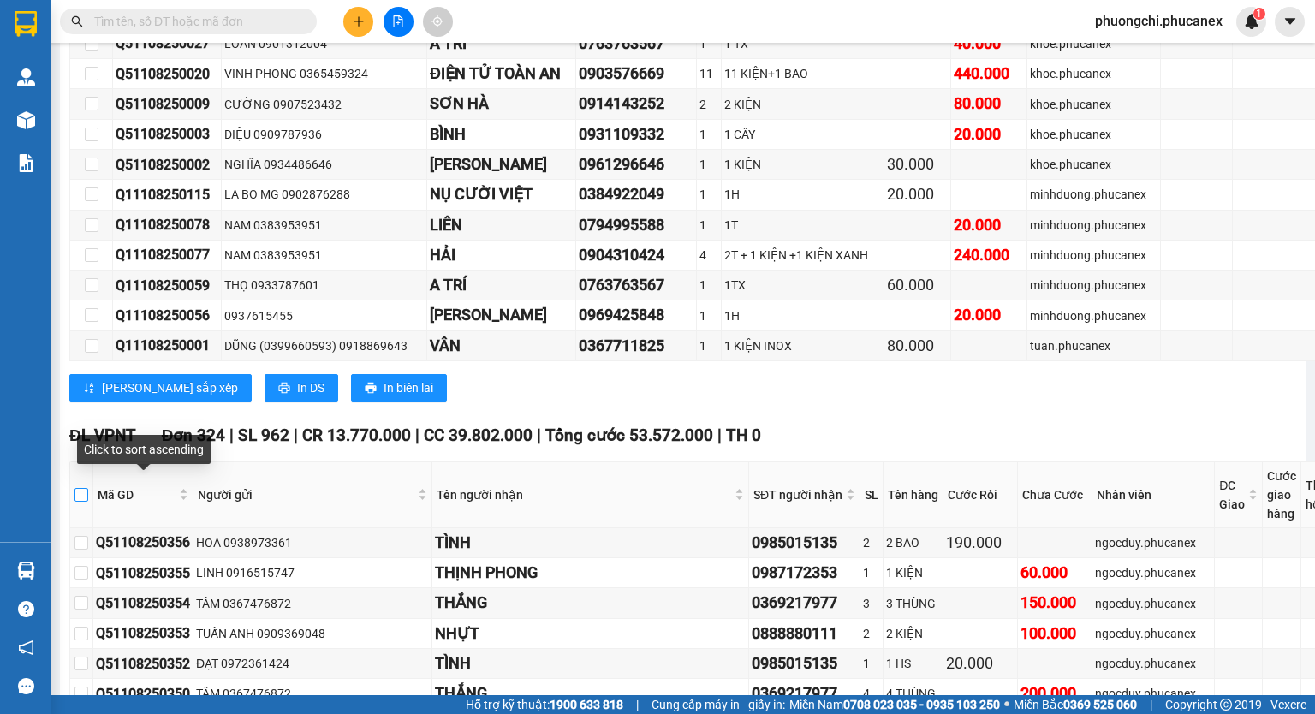
checkbox input "true"
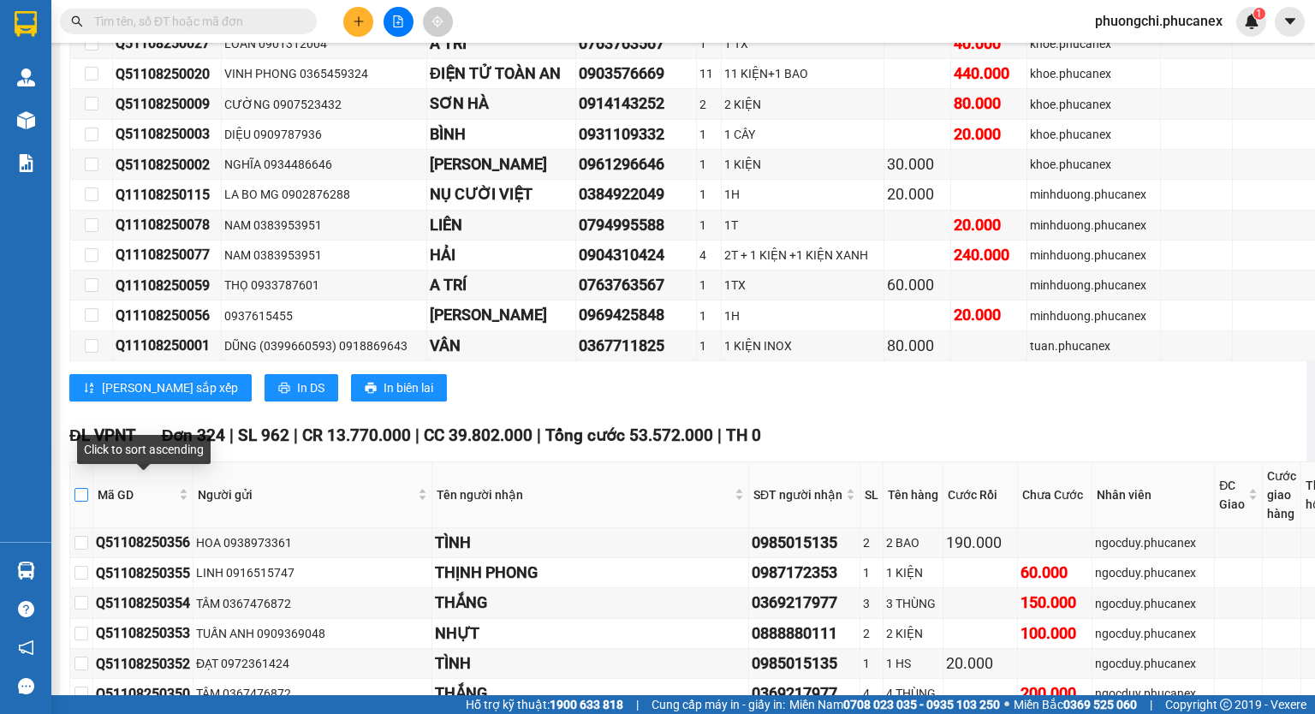
checkbox input "true"
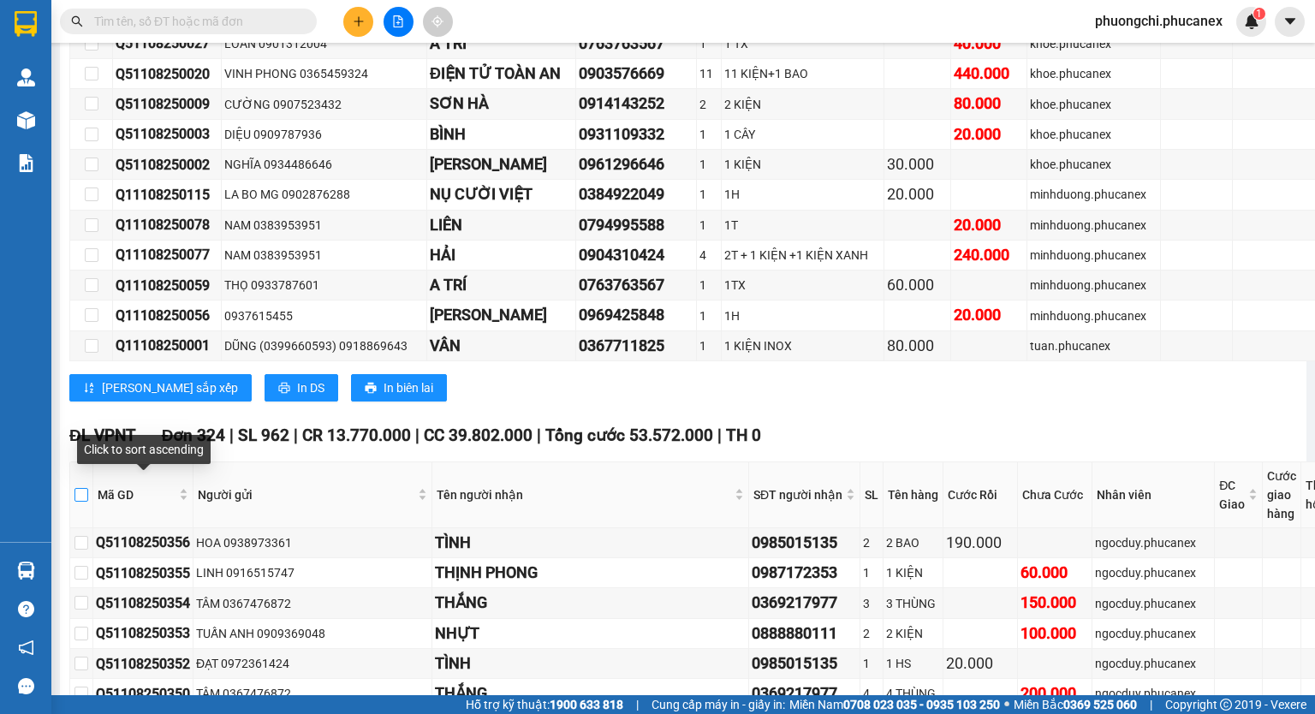
checkbox input "true"
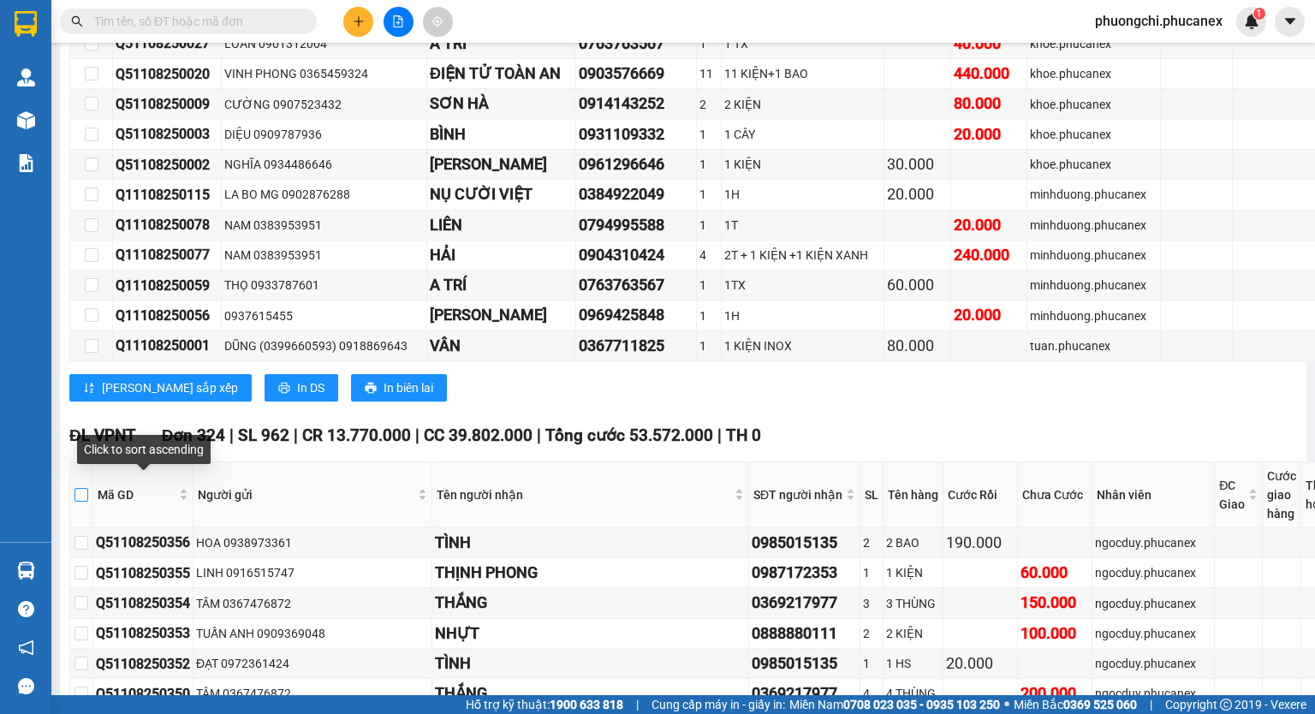
checkbox input "true"
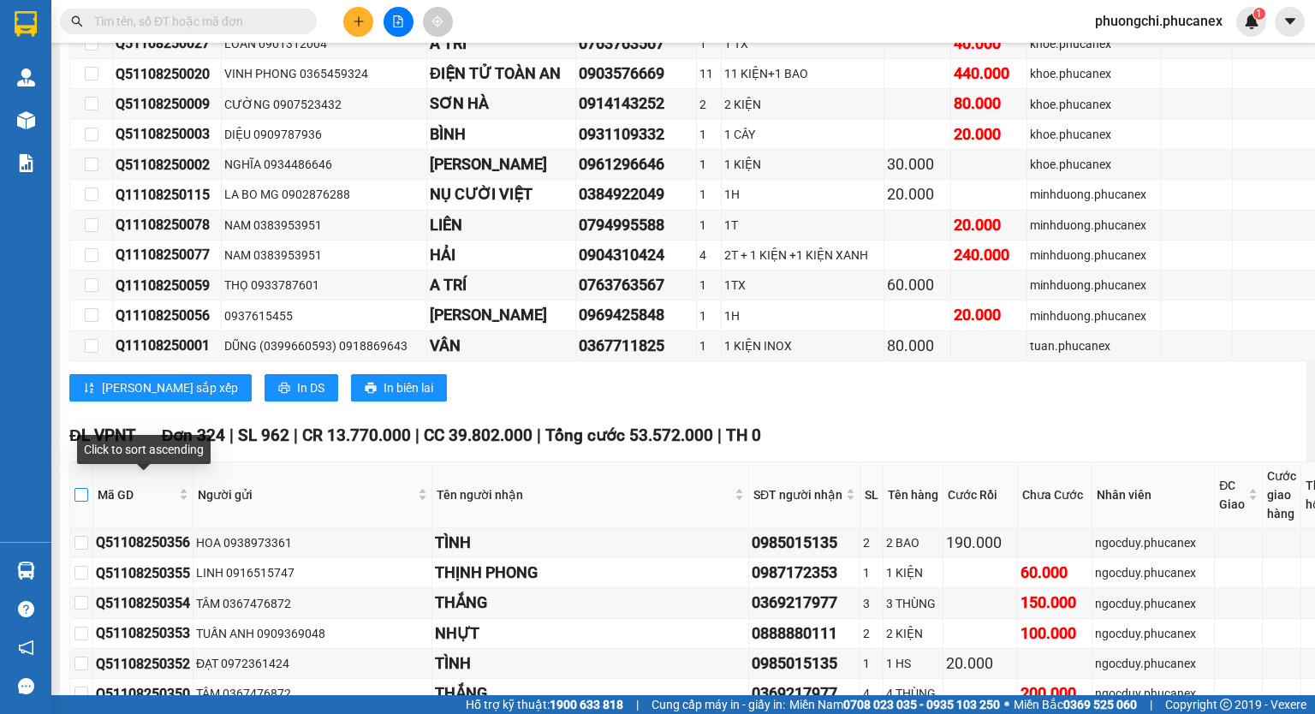
checkbox input "true"
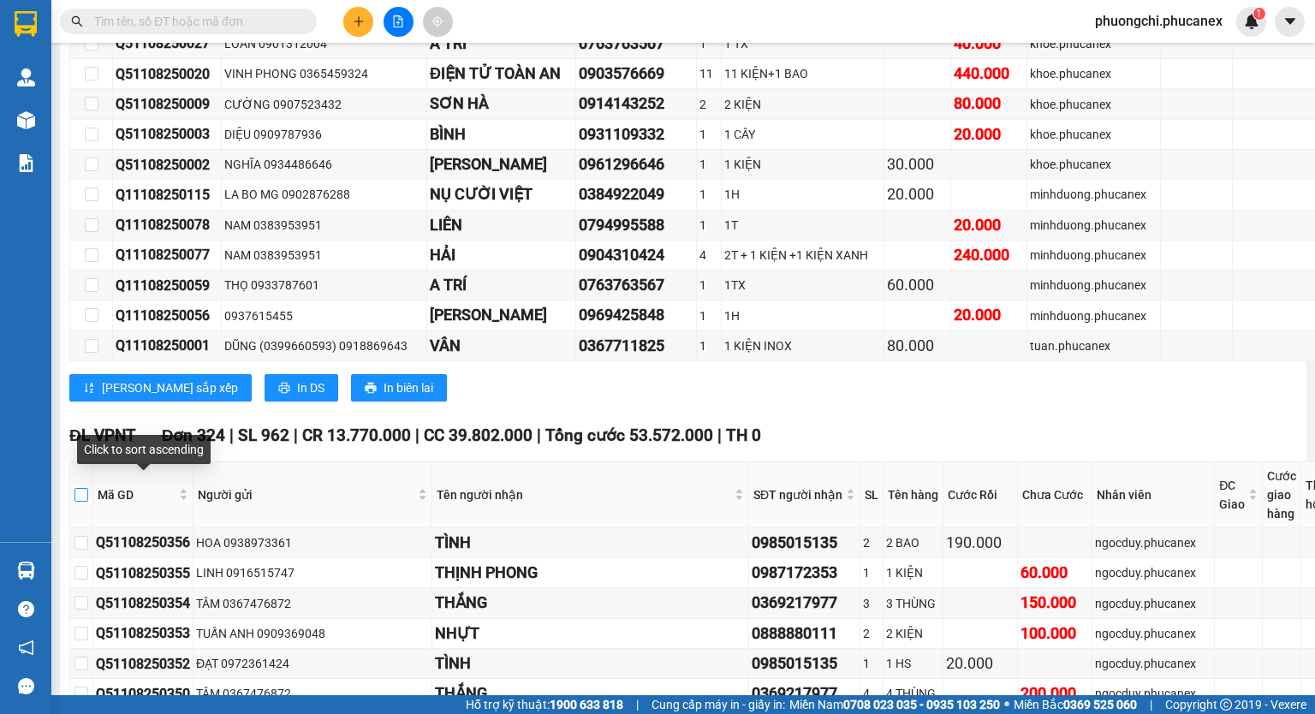
checkbox input "true"
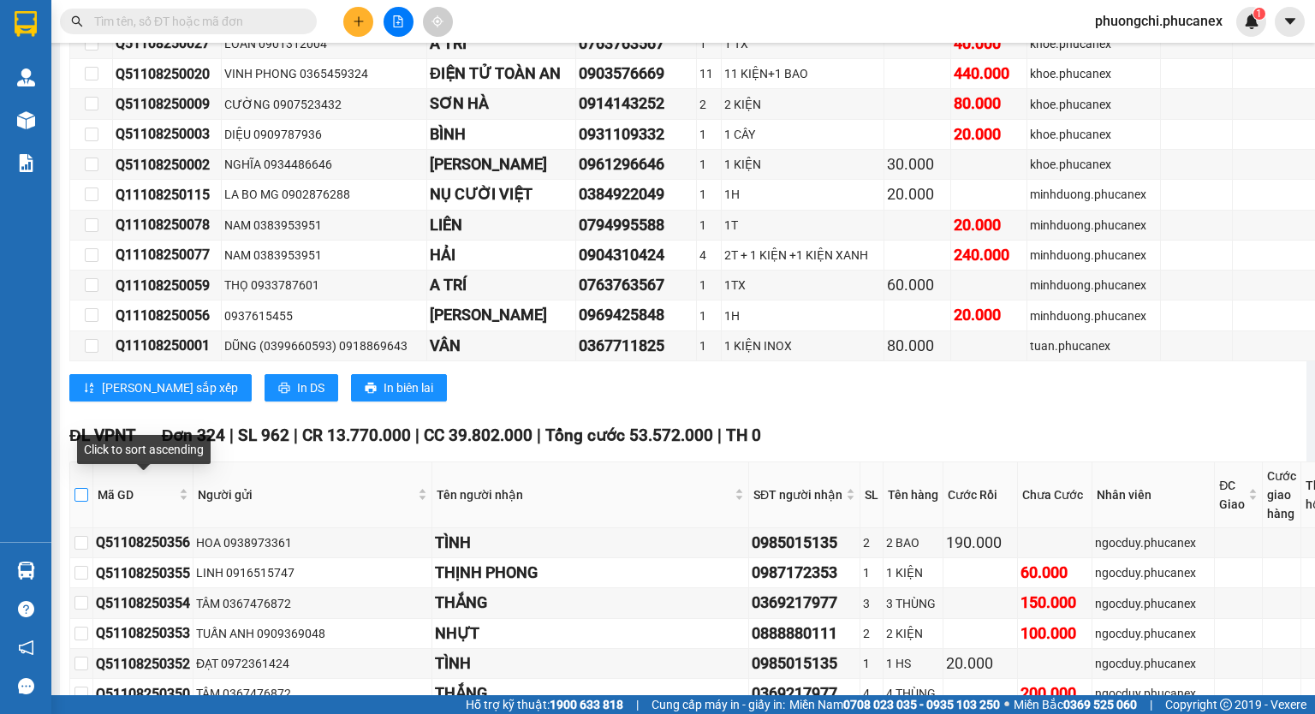
checkbox input "true"
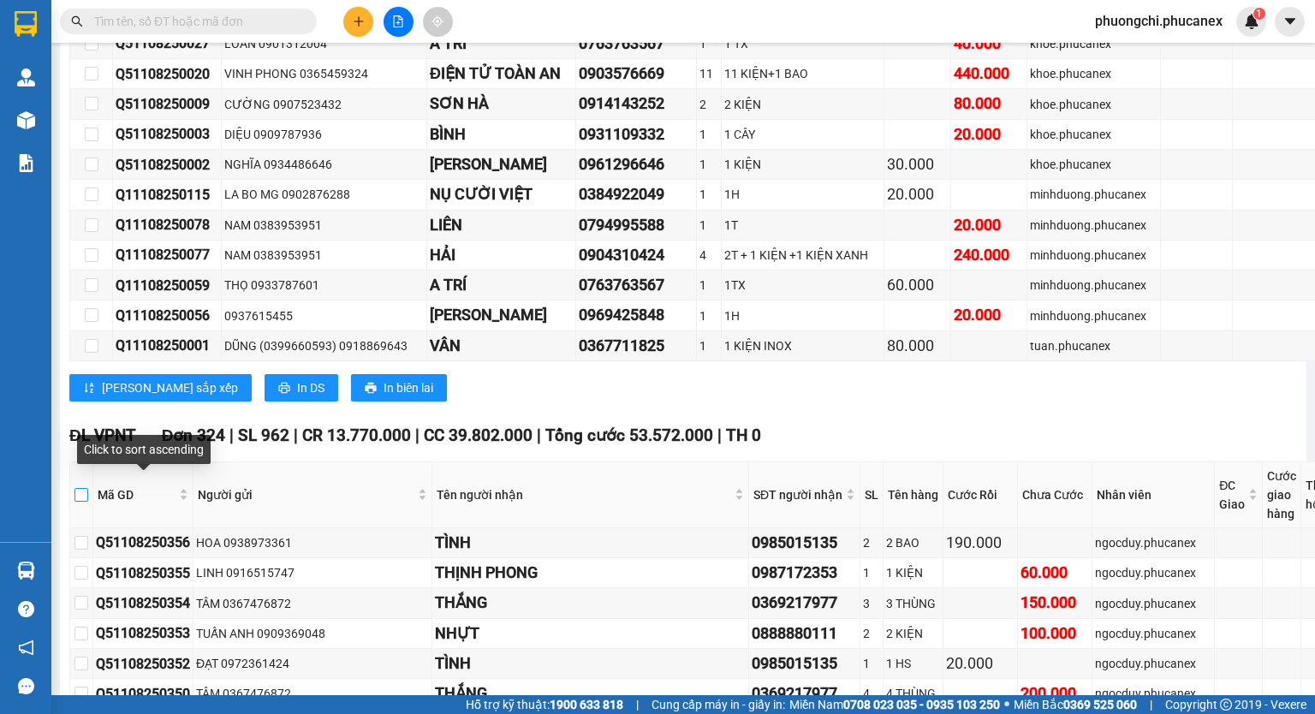
checkbox input "true"
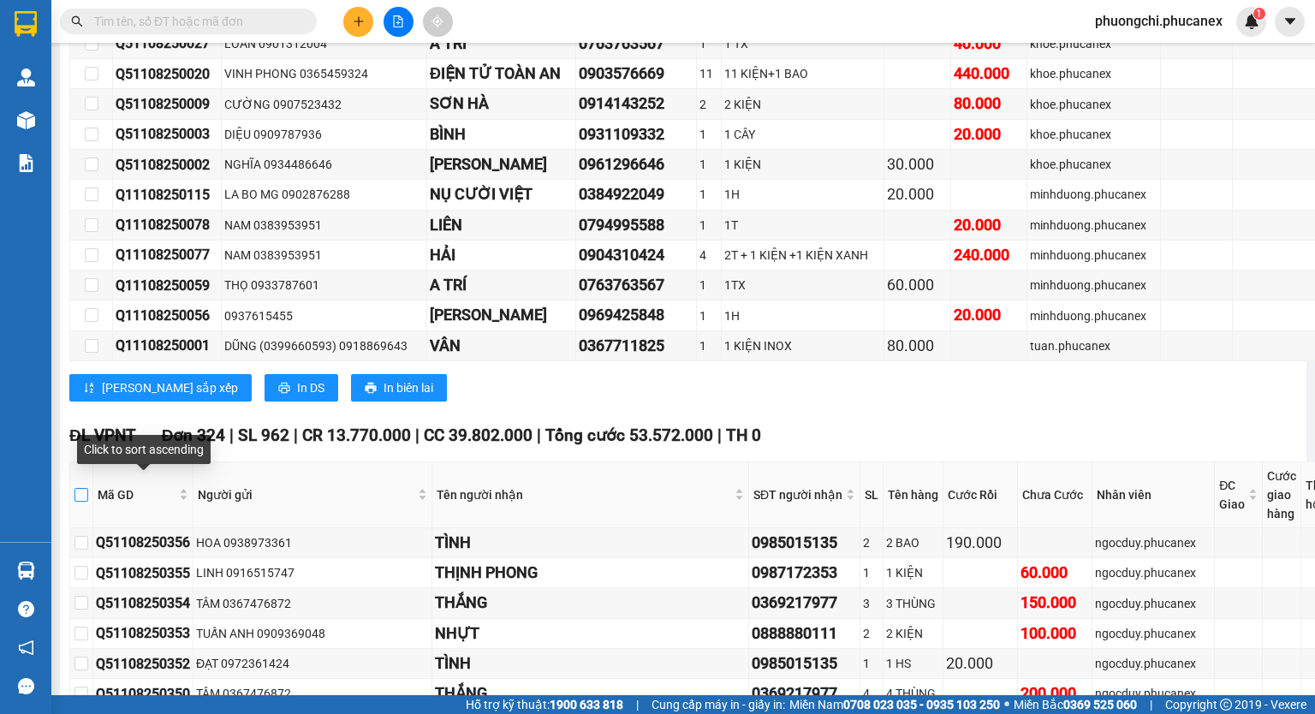
checkbox input "true"
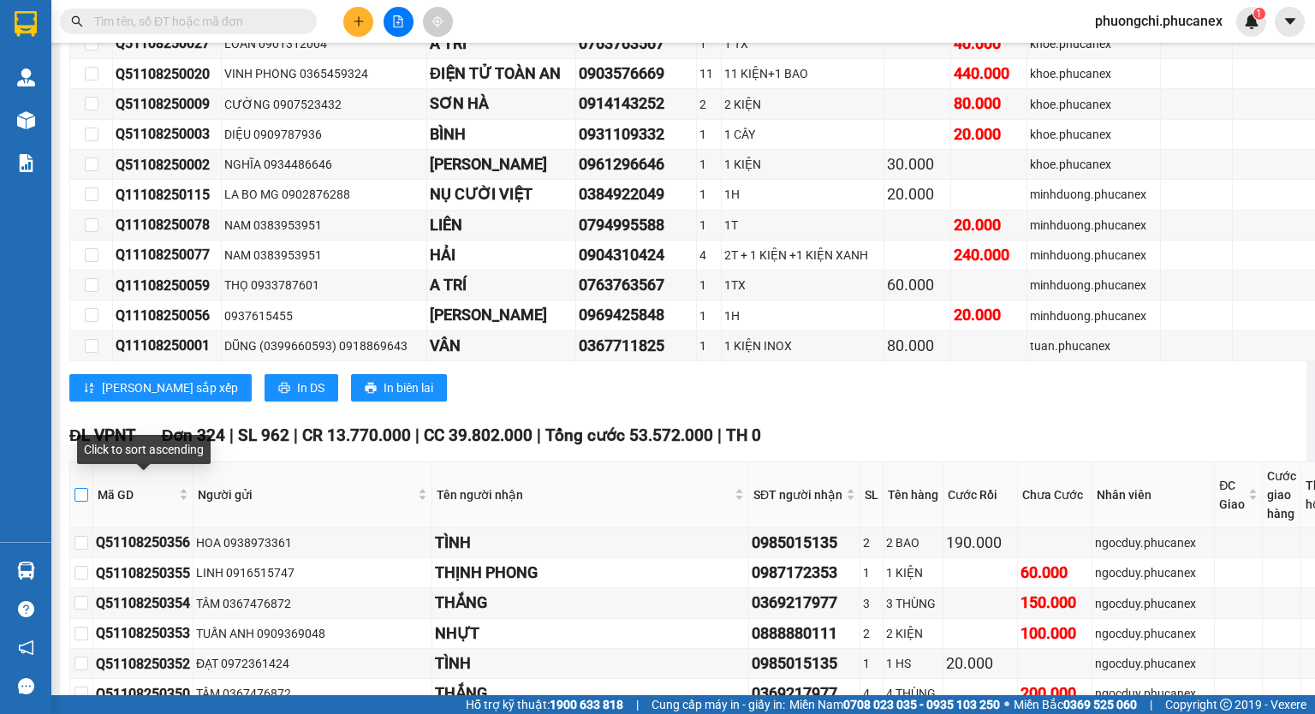
checkbox input "true"
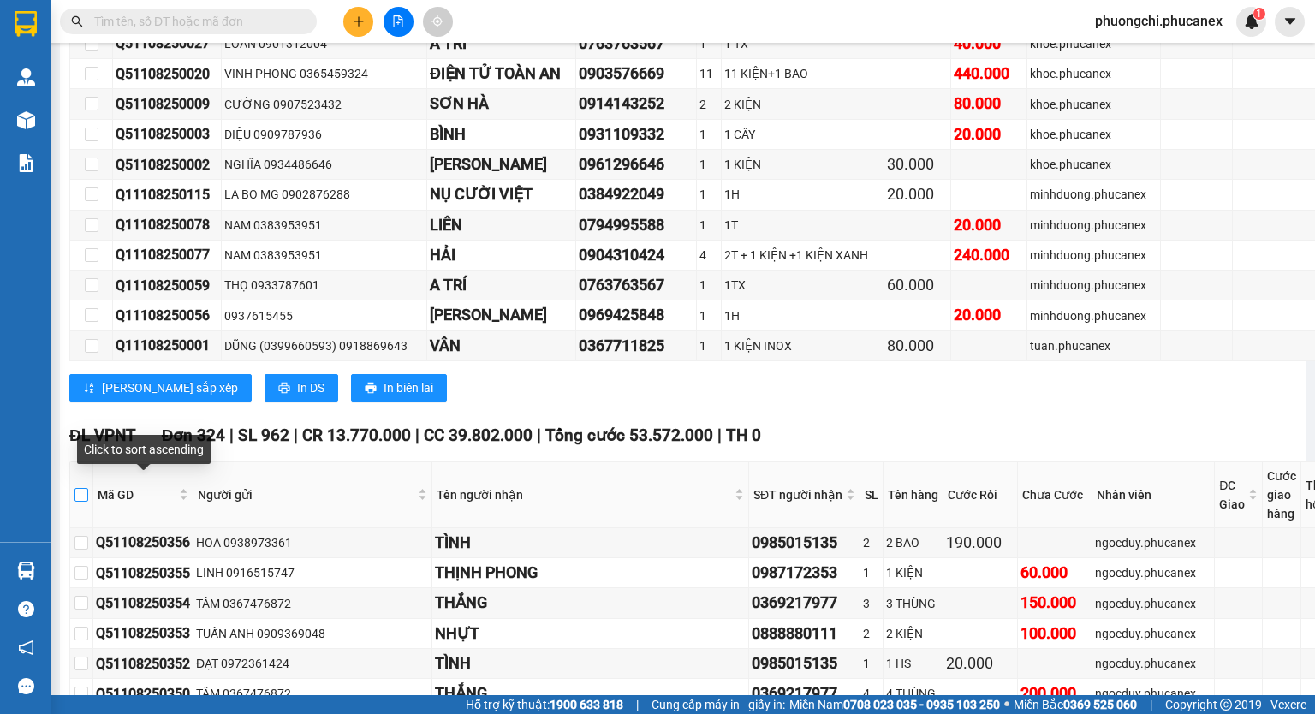
checkbox input "true"
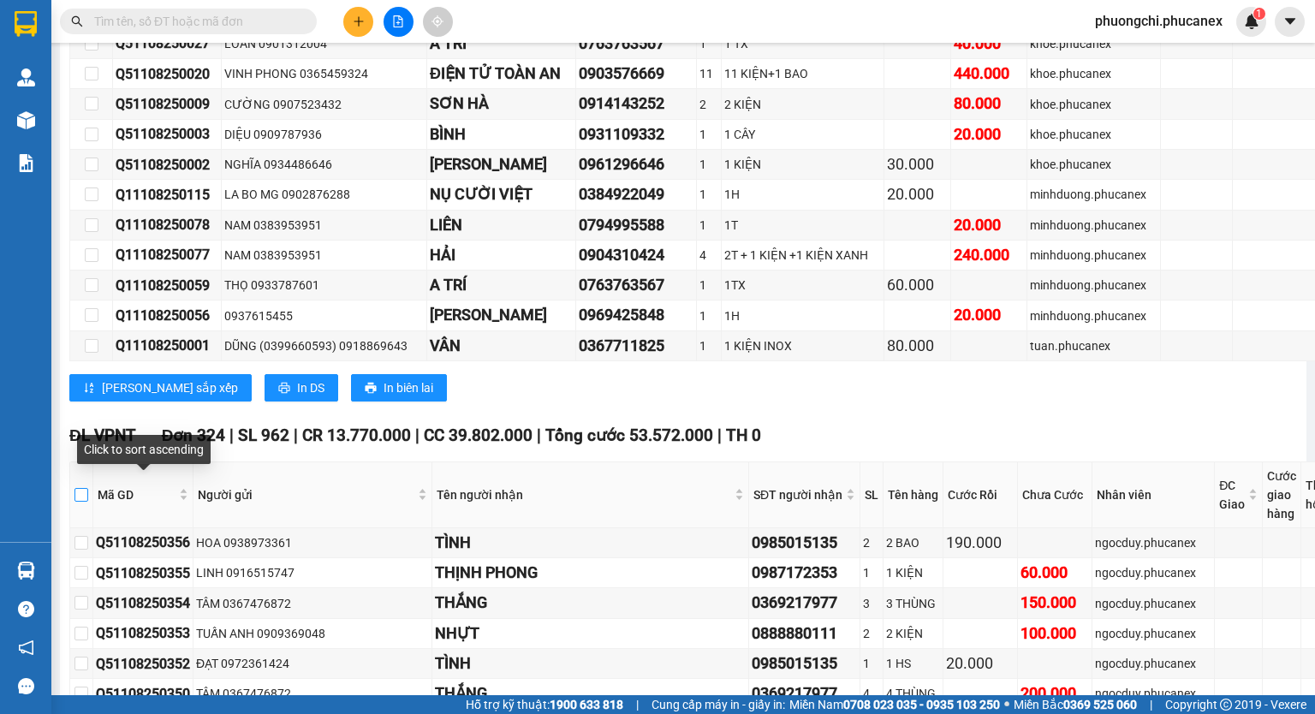
checkbox input "true"
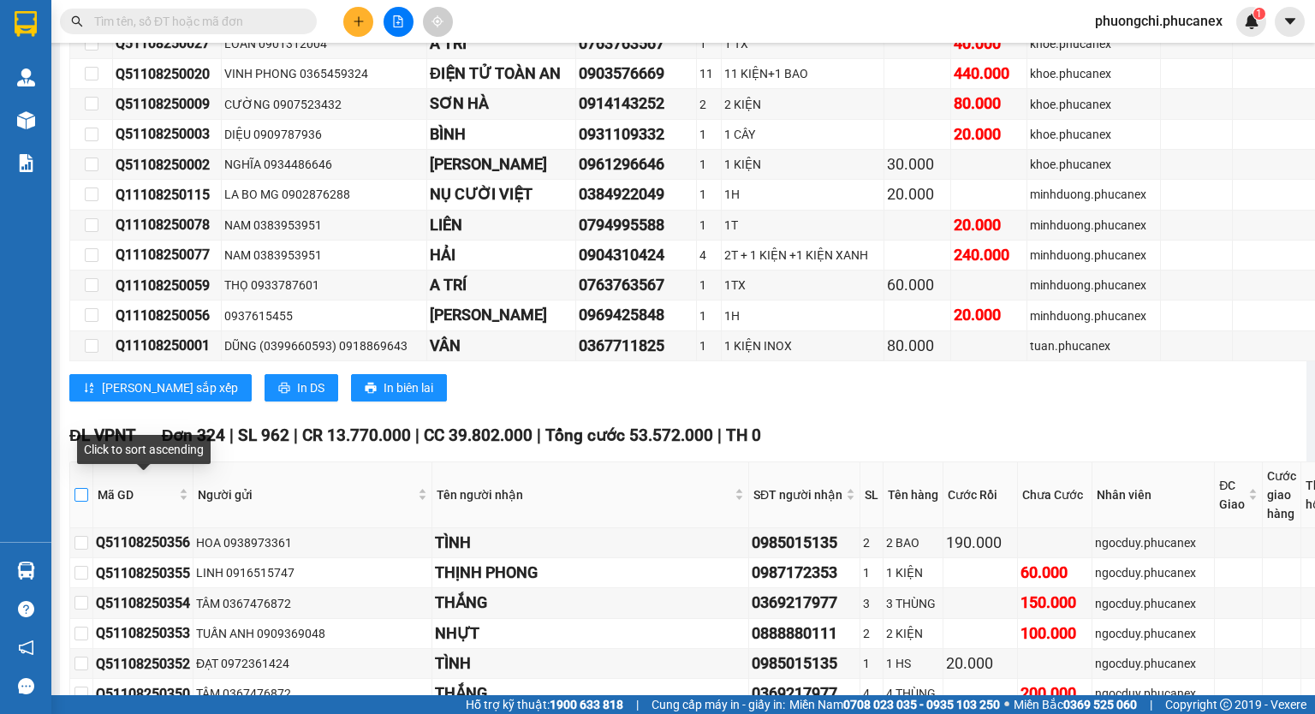
checkbox input "true"
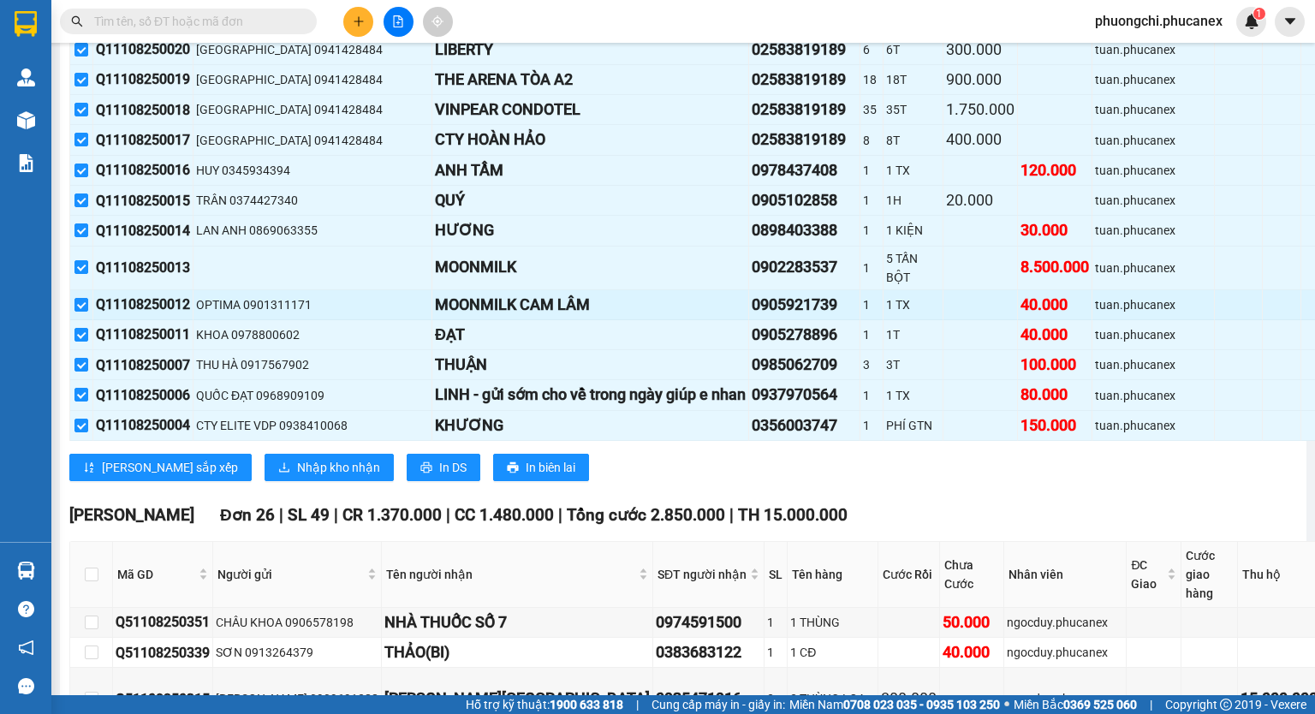
scroll to position [15330, 0]
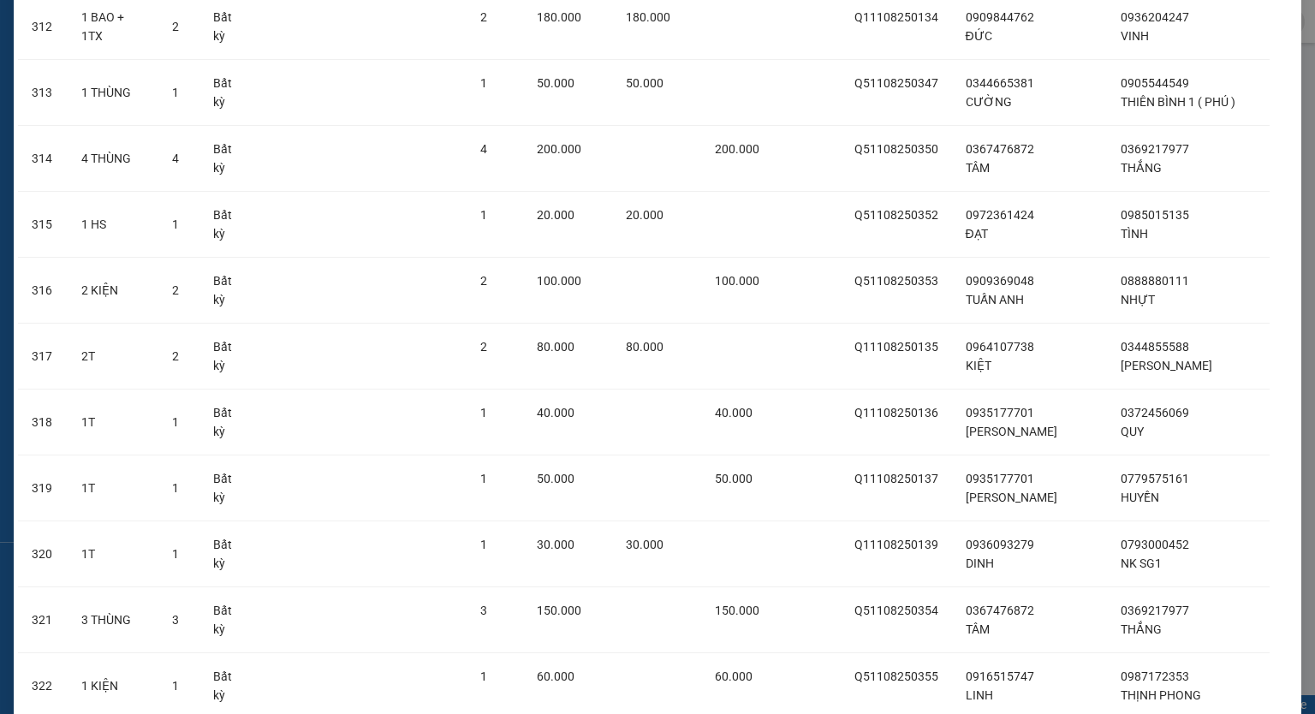
scroll to position [21317, 0]
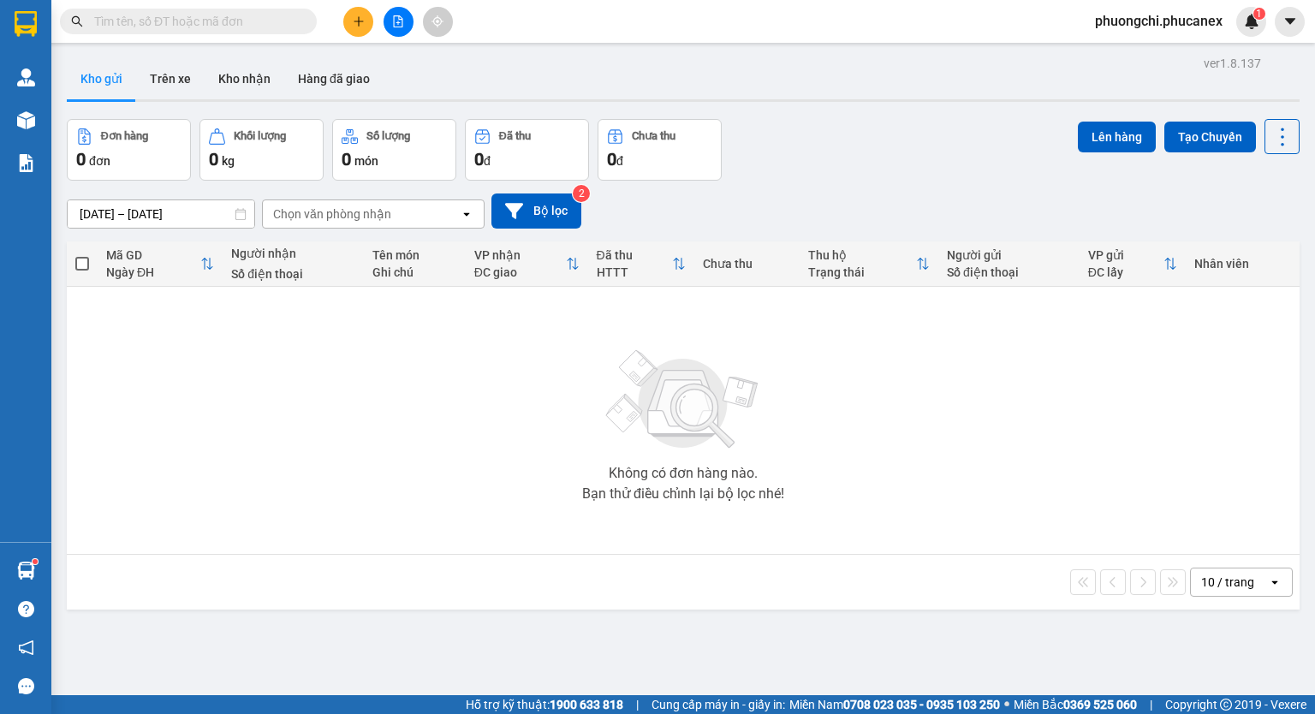
click at [230, 22] on input "text" at bounding box center [195, 21] width 202 height 19
paste input "362987479"
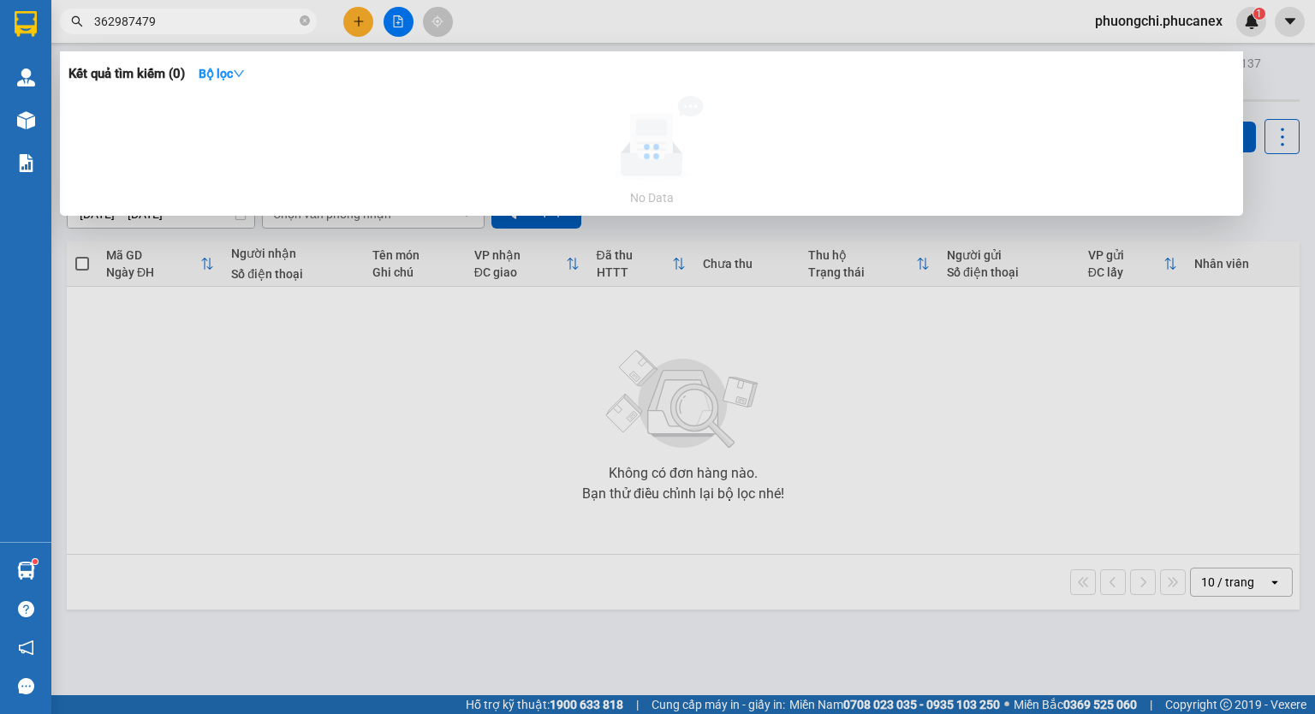
click at [94, 21] on input "362987479" at bounding box center [195, 21] width 202 height 19
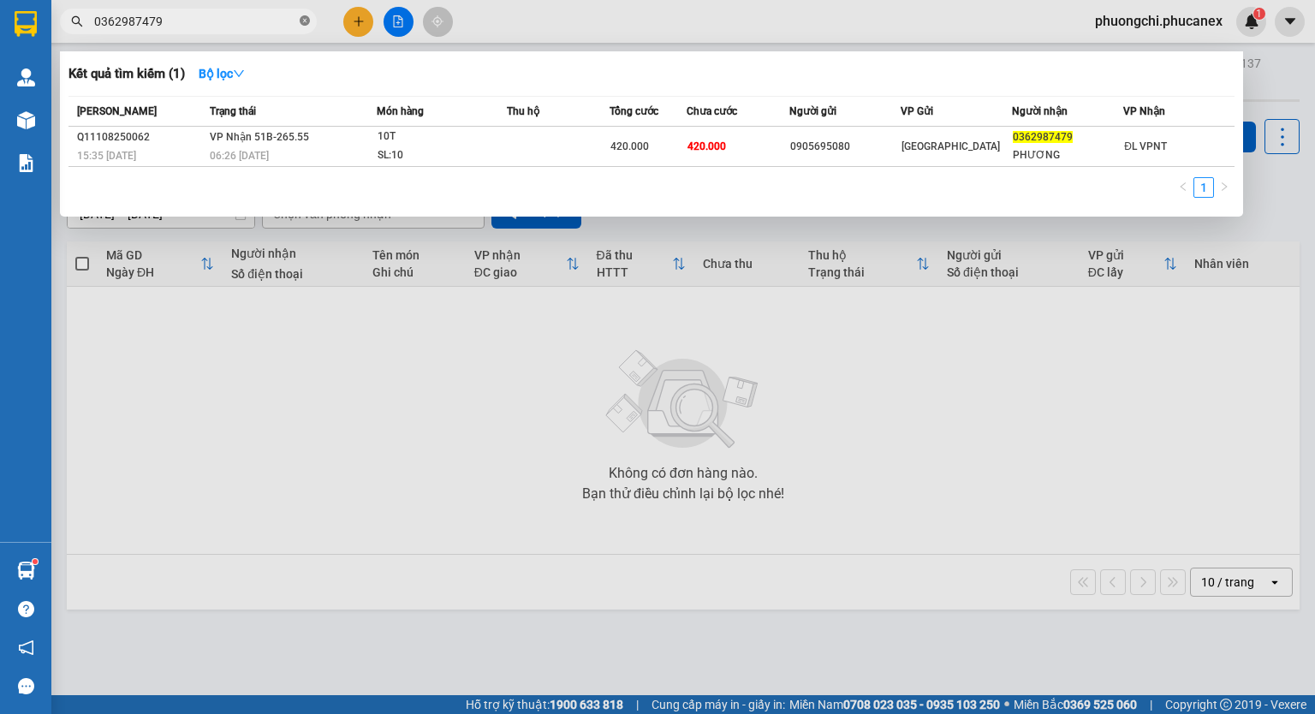
click at [305, 15] on span at bounding box center [305, 22] width 10 height 16
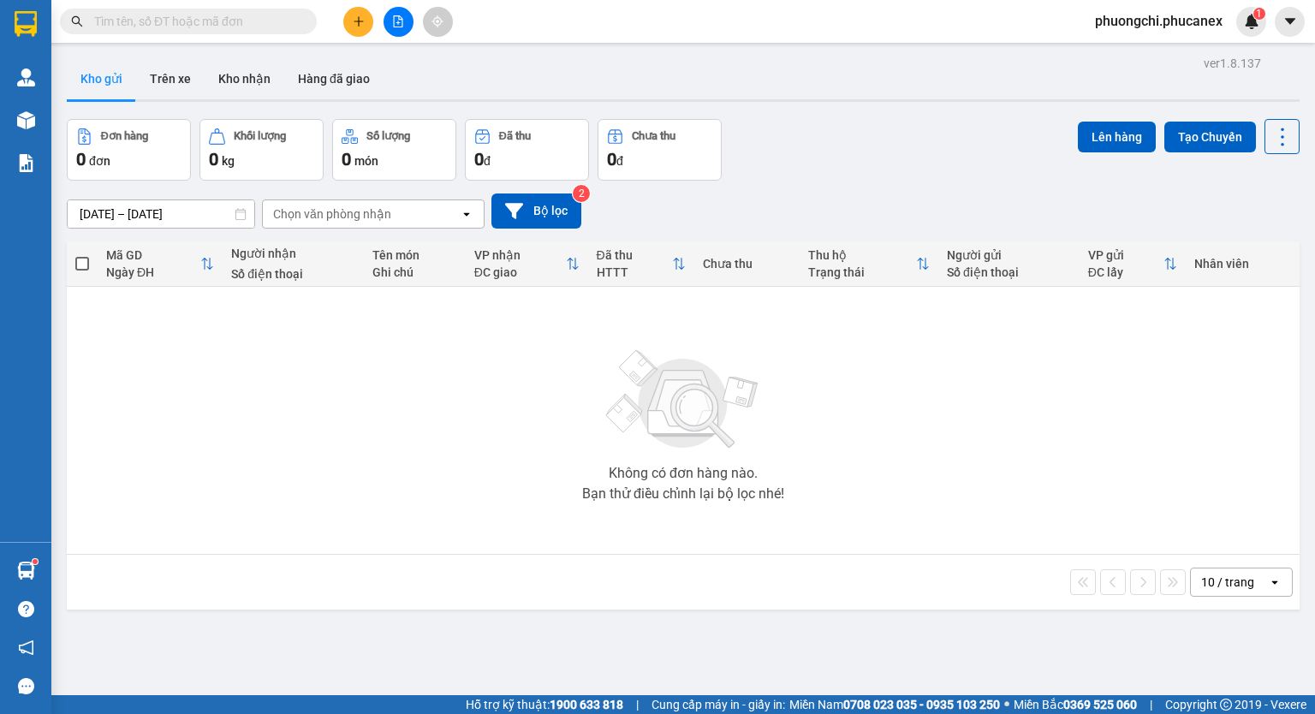
click at [267, 19] on input "text" at bounding box center [195, 21] width 202 height 19
paste input "932420138"
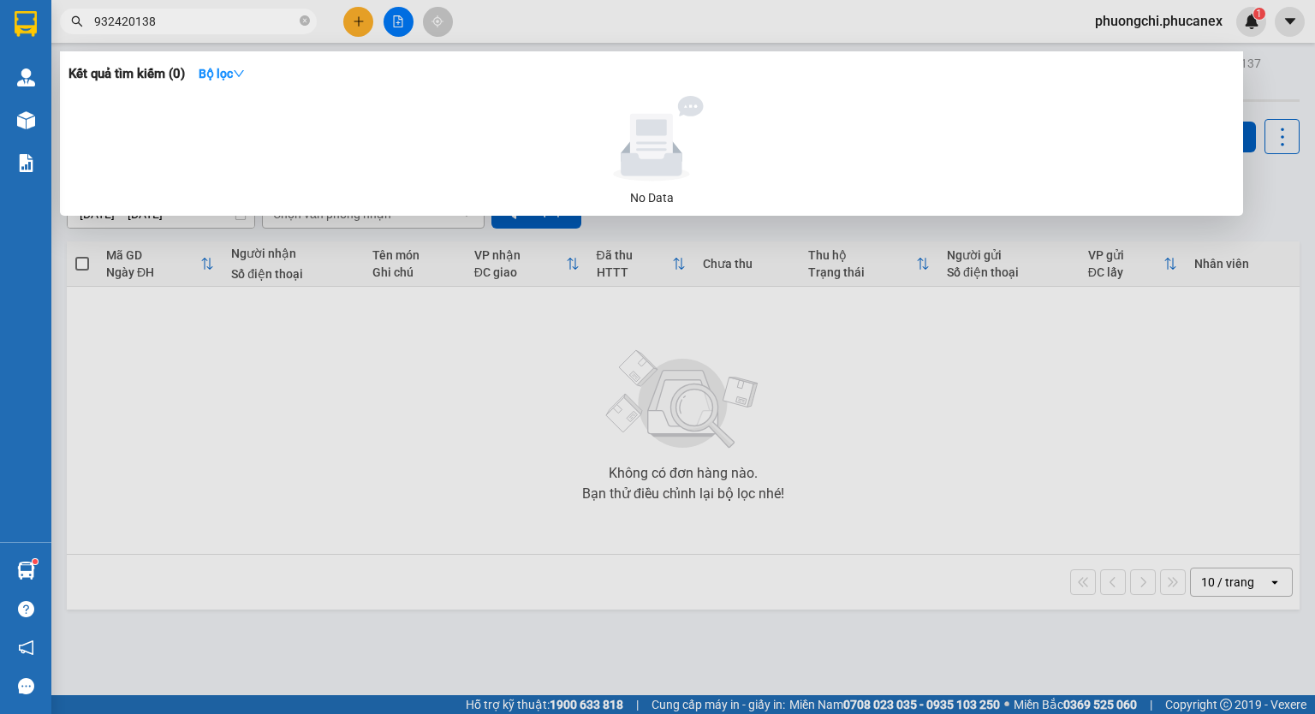
click at [92, 21] on span "932420138" at bounding box center [188, 22] width 257 height 26
click at [94, 21] on input "932420138" at bounding box center [195, 21] width 202 height 19
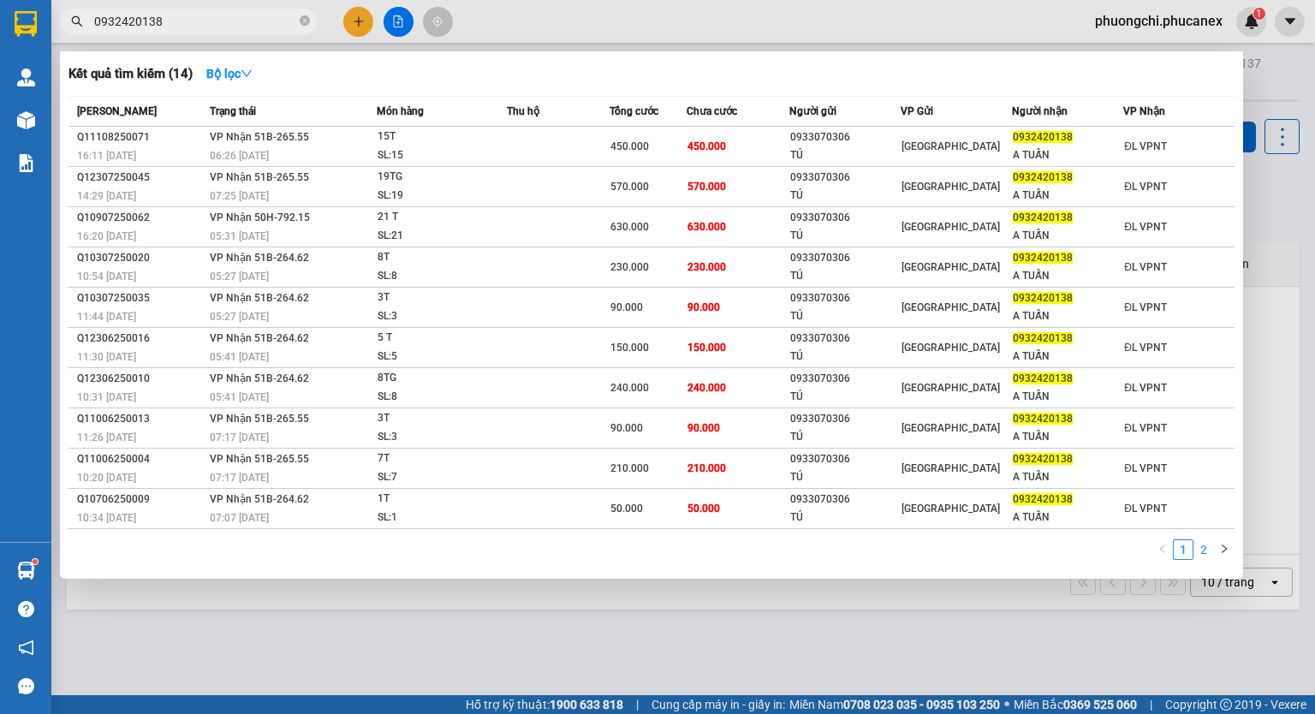
click at [1196, 548] on link "2" at bounding box center [1204, 549] width 19 height 19
